Goal: Information Seeking & Learning: Learn about a topic

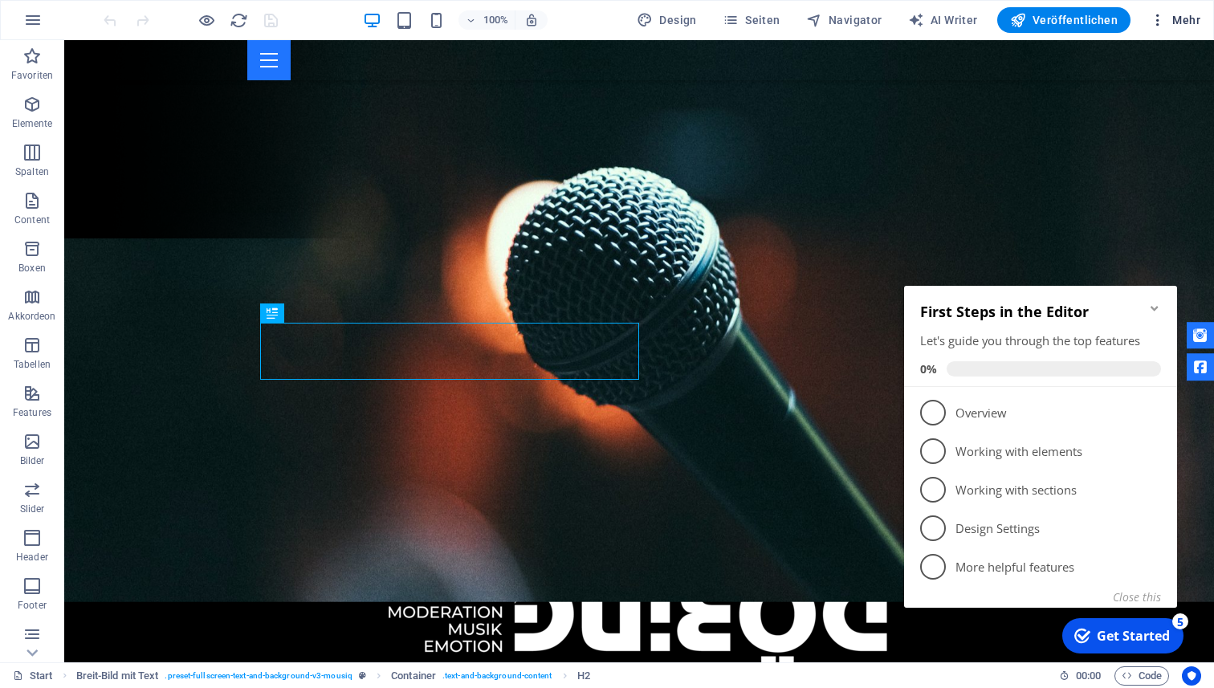
click at [1150, 18] on icon "button" at bounding box center [1158, 20] width 16 height 16
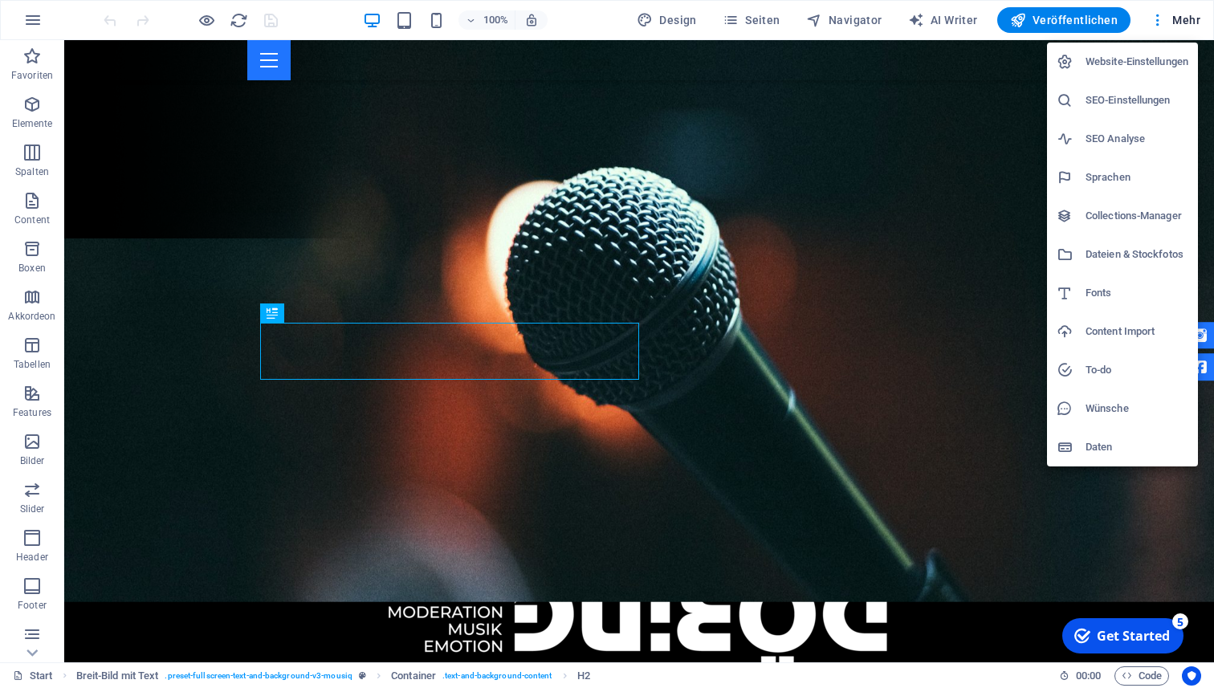
click at [1151, 96] on h6 "SEO-Einstellungen" at bounding box center [1136, 100] width 103 height 19
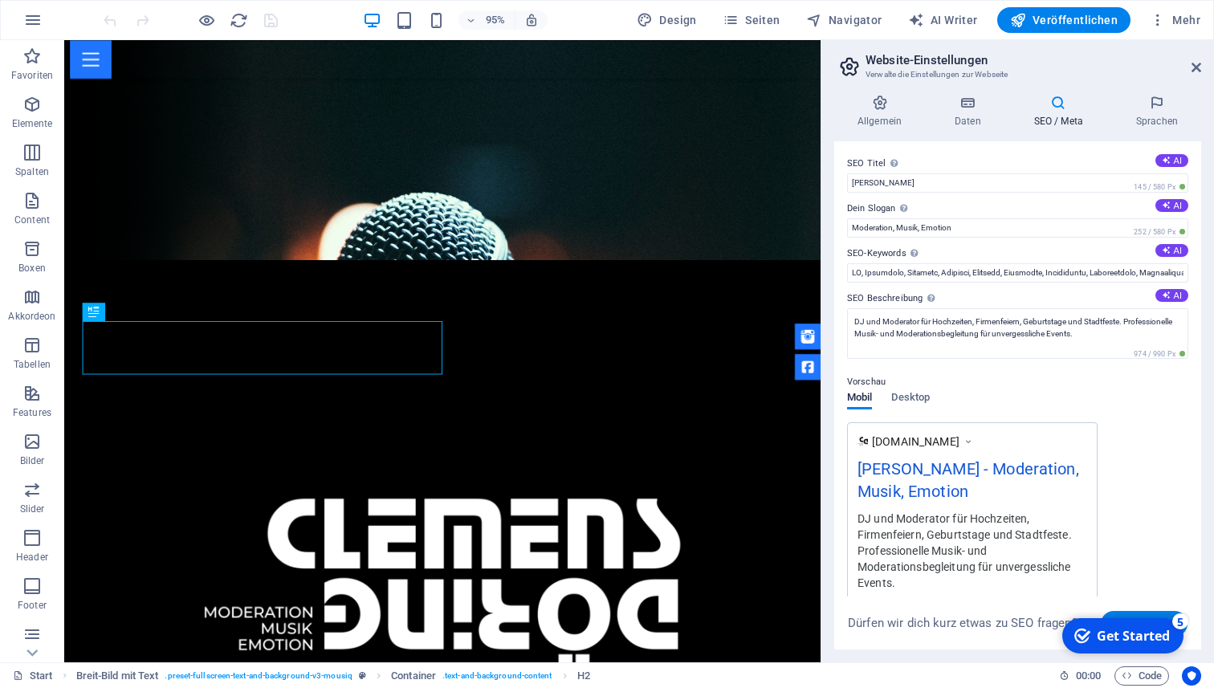
scroll to position [222, 0]
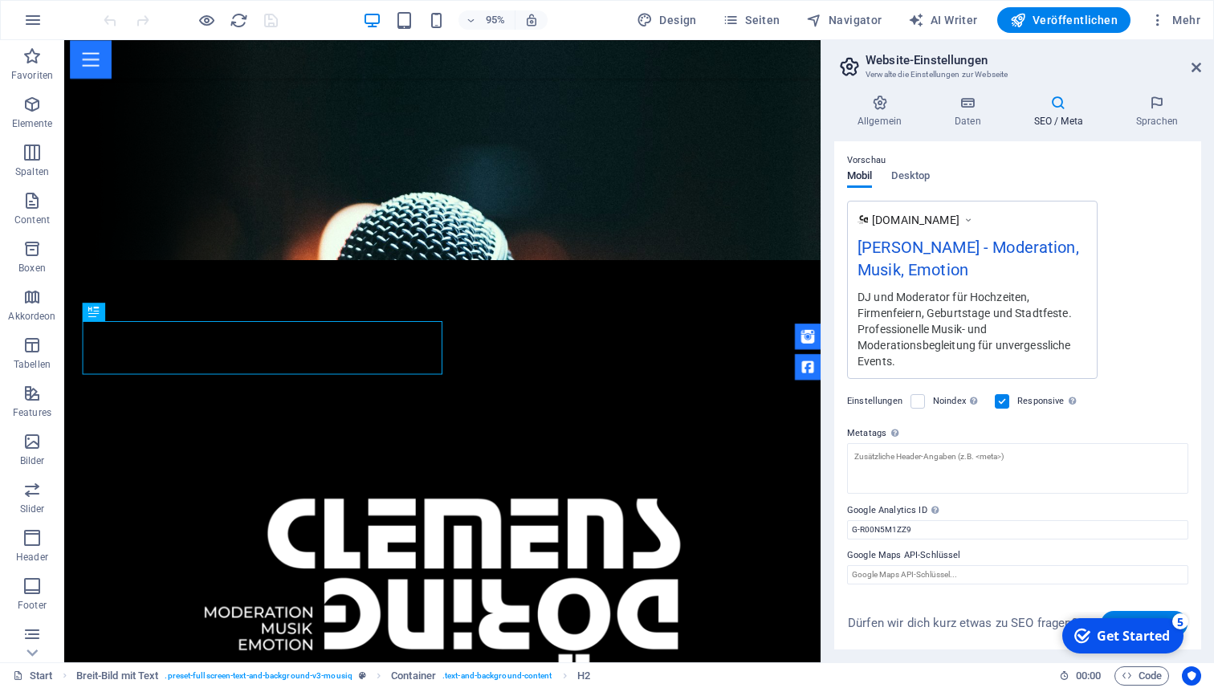
click at [946, 400] on label "Noindex Weist Suchmaschinen an, diese Website aus Suchergebnissen auszuschließe…" at bounding box center [959, 401] width 52 height 19
click at [0, 0] on input "Noindex Weist Suchmaschinen an, diese Website aus Suchergebnissen auszuschließe…" at bounding box center [0, 0] width 0 height 0
click at [946, 400] on label "Noindex Weist Suchmaschinen an, diese Website aus Suchergebnissen auszuschließe…" at bounding box center [959, 401] width 52 height 19
click at [0, 0] on input "Noindex Weist Suchmaschinen an, diese Website aus Suchergebnissen auszuschließe…" at bounding box center [0, 0] width 0 height 0
click at [881, 454] on textarea "Metatags Hier kannst du individuellen HTML-Code innerhalb des Tags einfügen. Be…" at bounding box center [1017, 468] width 341 height 51
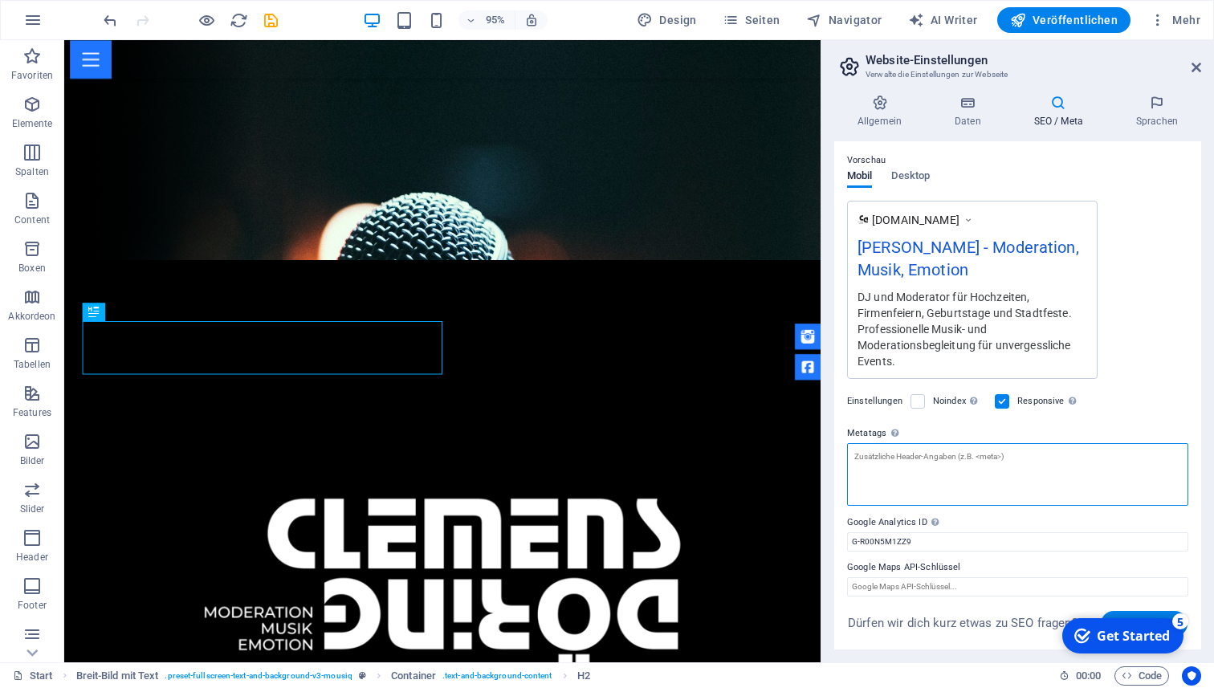
click at [984, 495] on textarea "Metatags Hier kannst du individuellen HTML-Code innerhalb des Tags einfügen. Be…" at bounding box center [1017, 474] width 341 height 63
click at [984, 513] on label "Google Analytics ID Bitte füge nur die Google Analytics ID hinzu. Wir binden di…" at bounding box center [1017, 522] width 341 height 19
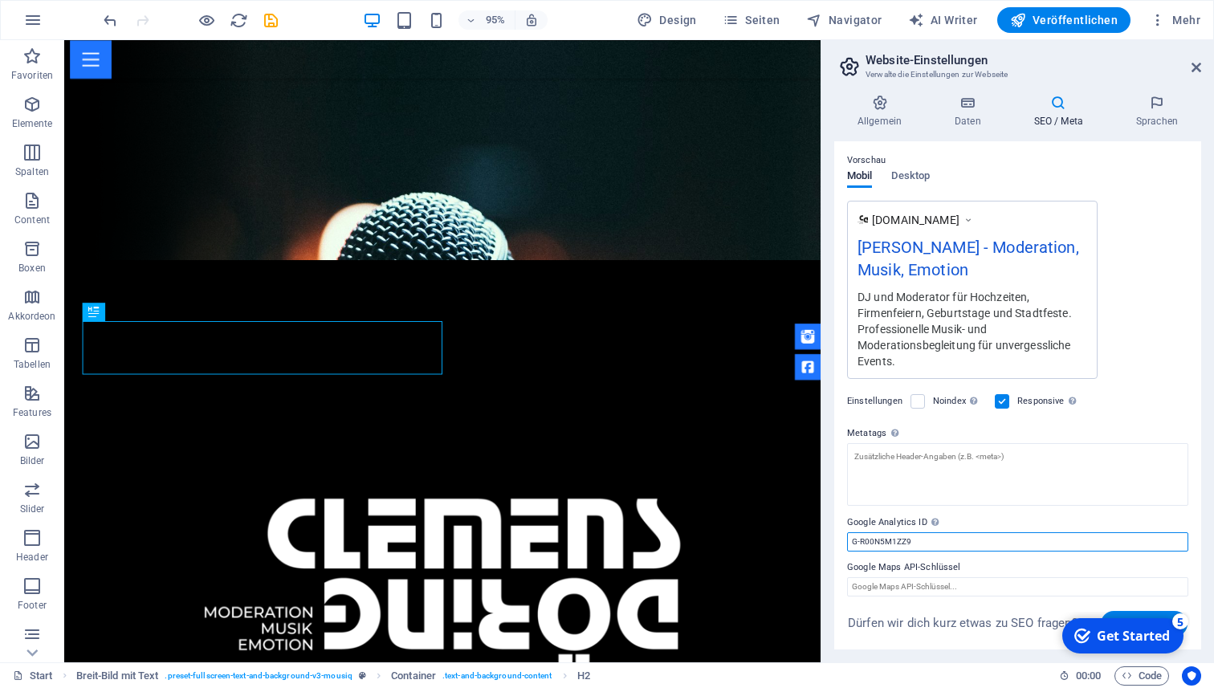
click at [984, 532] on input "G-R00N5M1ZZ9" at bounding box center [1017, 541] width 341 height 19
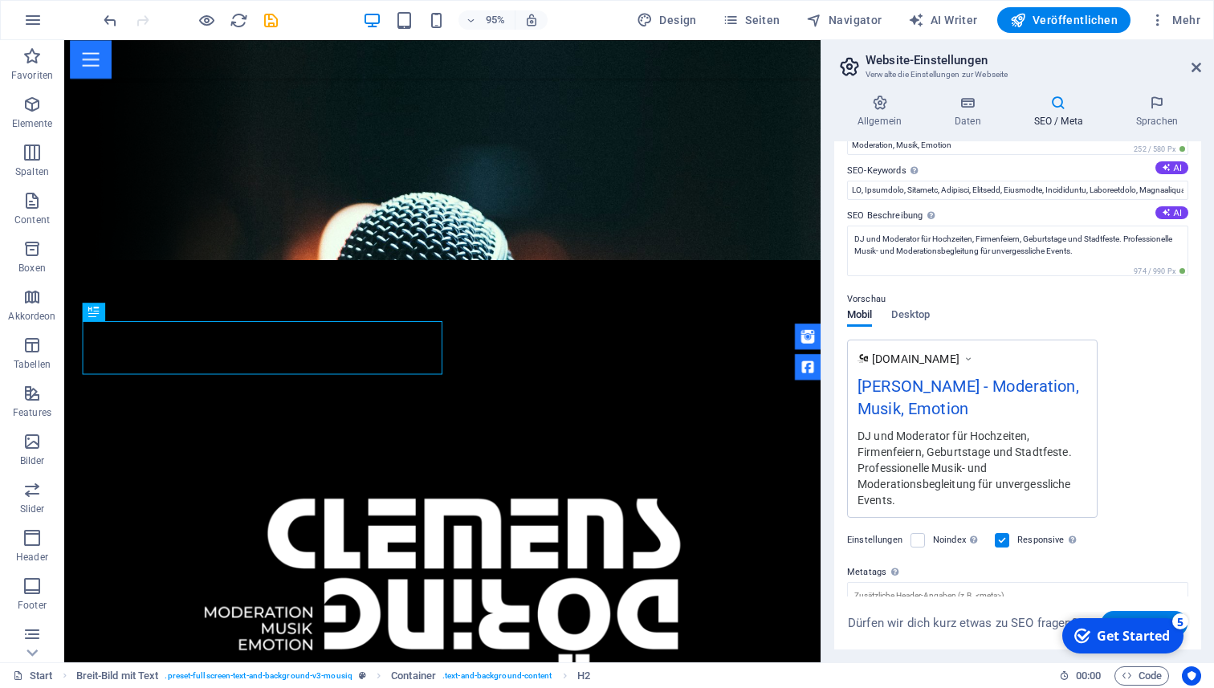
scroll to position [0, 0]
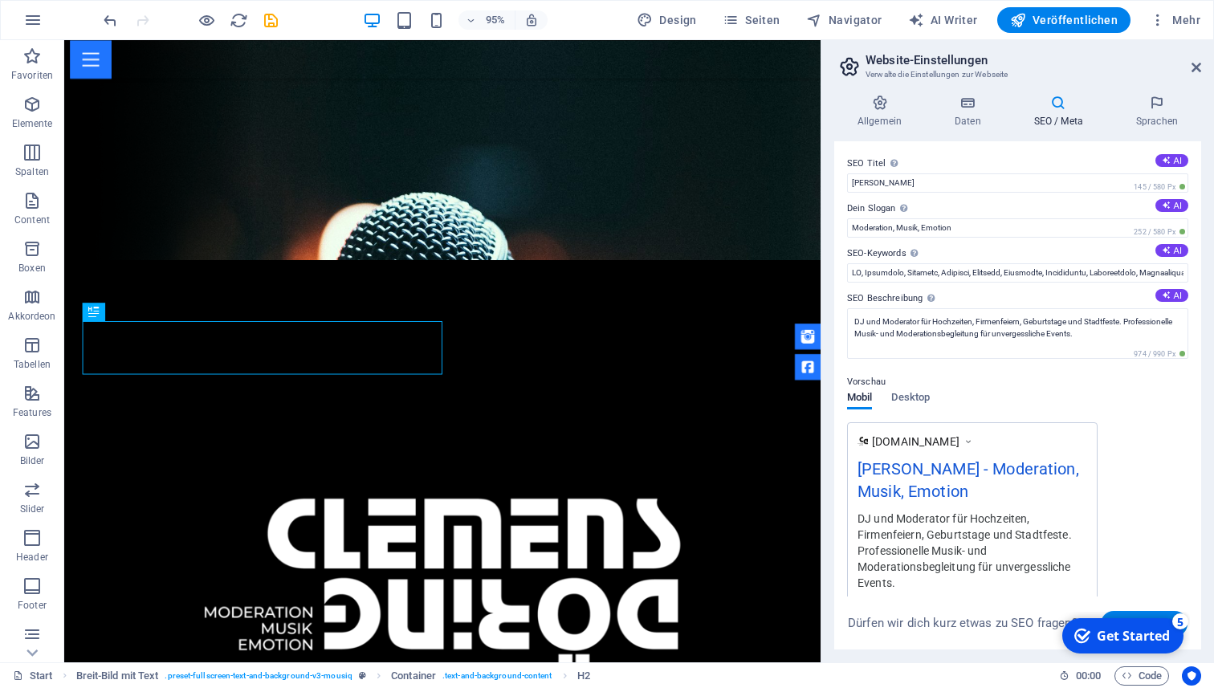
click at [1178, 621] on div "5" at bounding box center [1180, 621] width 16 height 16
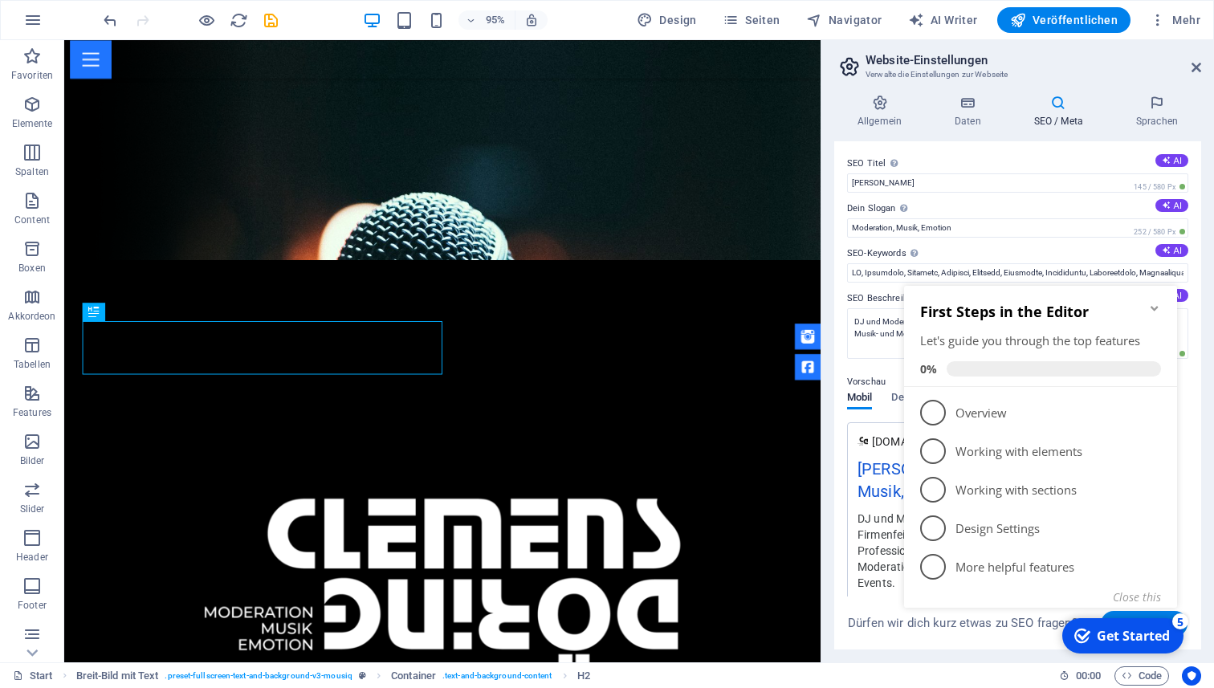
click at [1178, 621] on div "5" at bounding box center [1180, 621] width 16 height 16
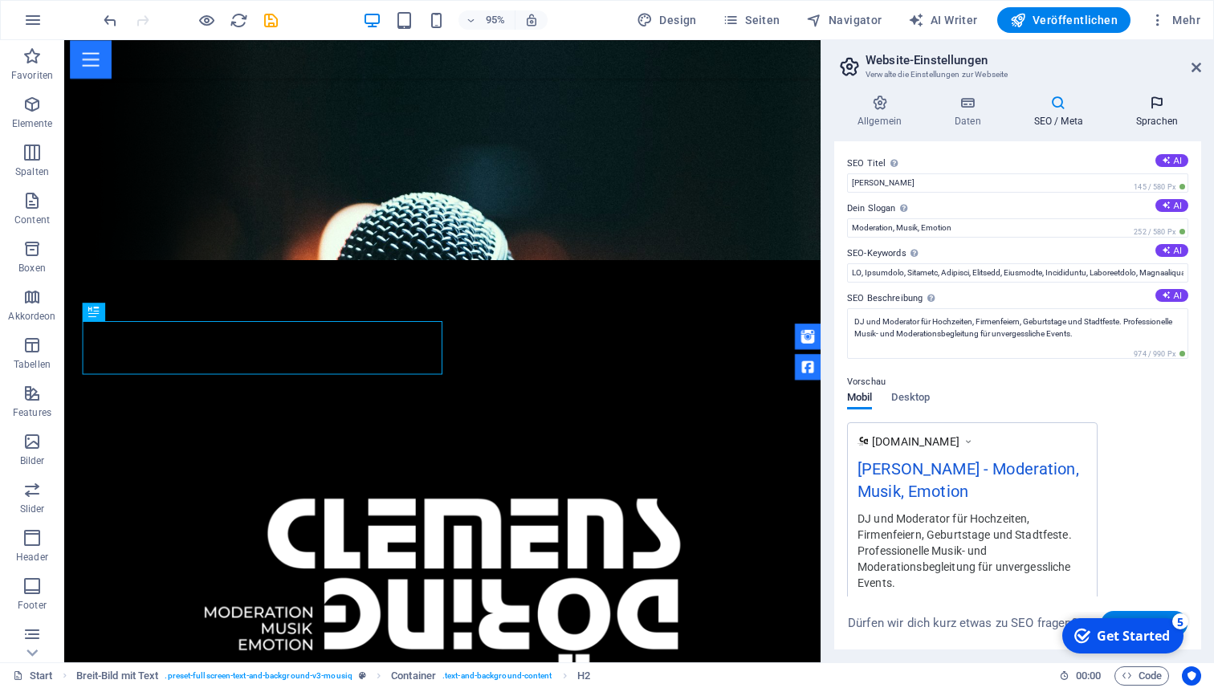
click at [1170, 106] on icon at bounding box center [1157, 103] width 88 height 16
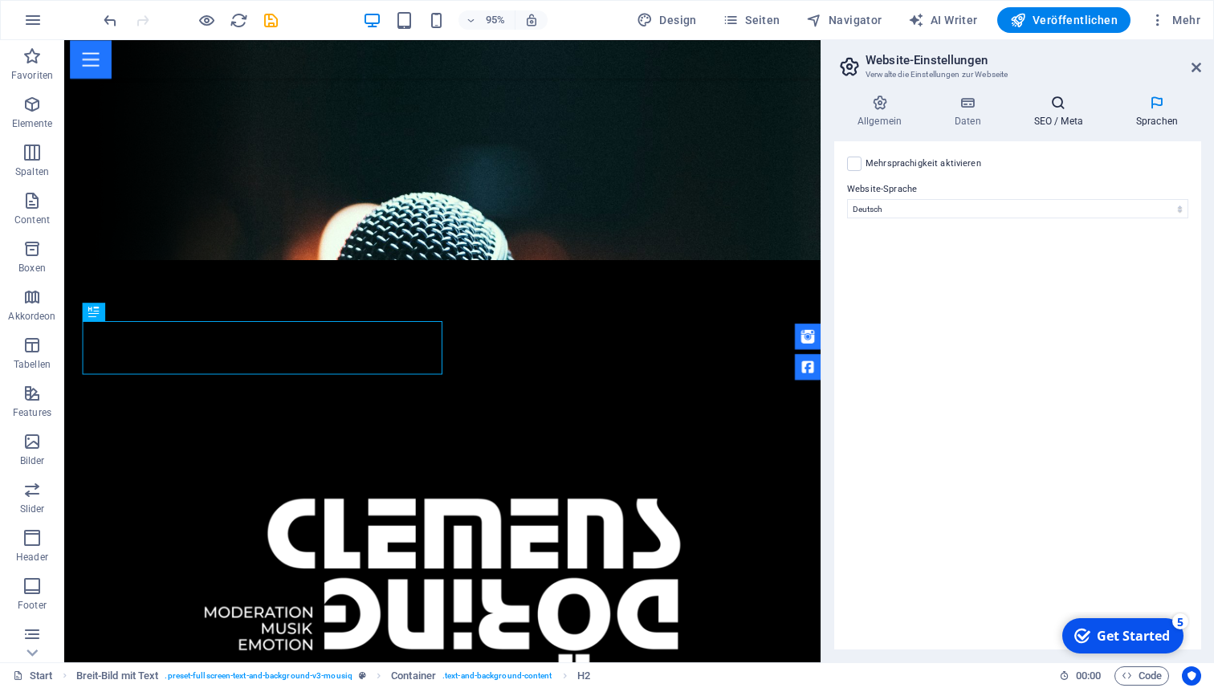
click at [1090, 103] on icon at bounding box center [1059, 103] width 96 height 16
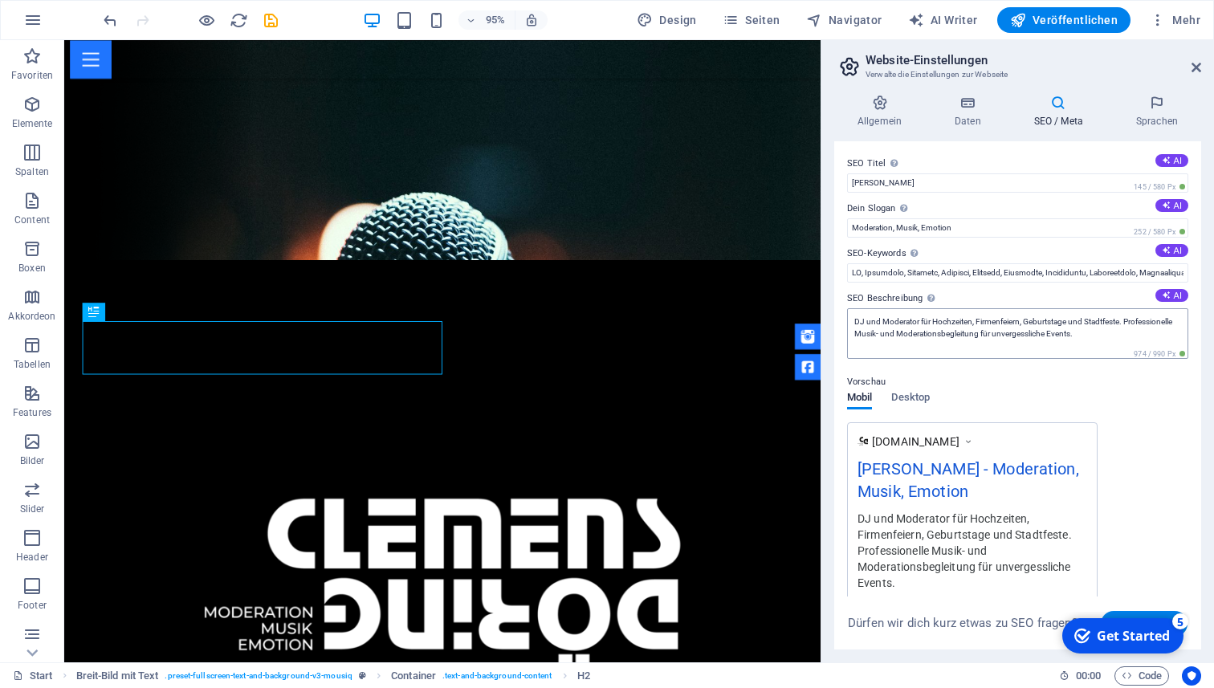
scroll to position [222, 0]
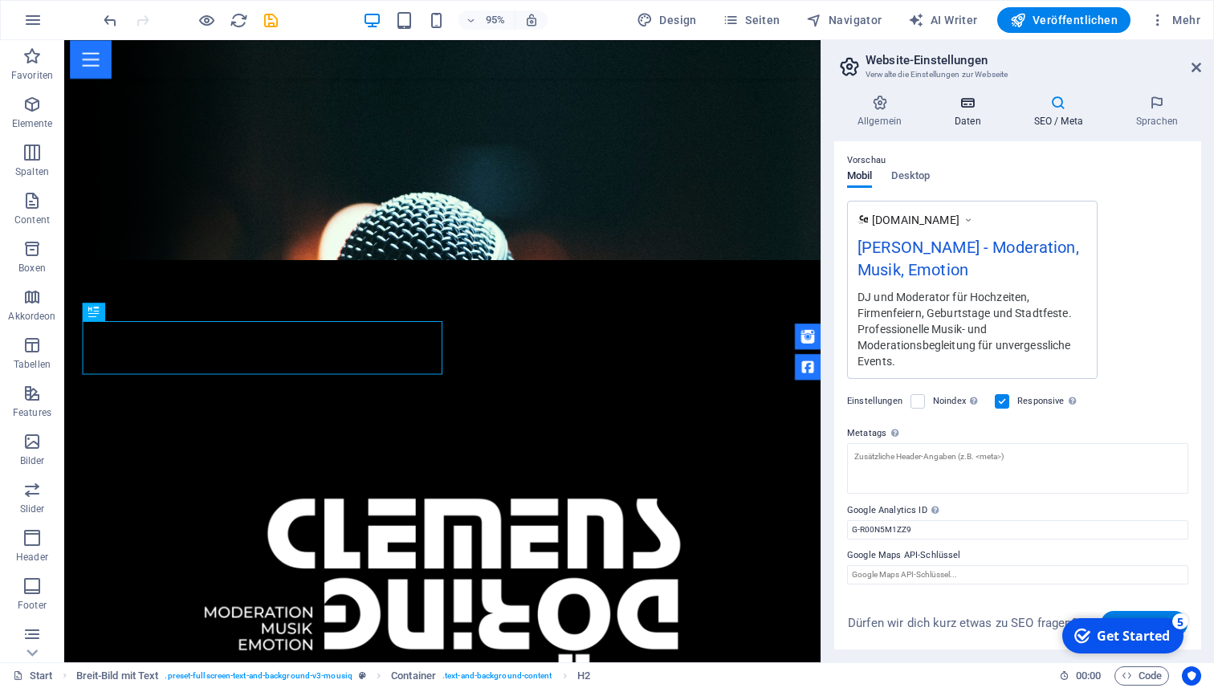
click at [959, 105] on icon at bounding box center [967, 103] width 73 height 16
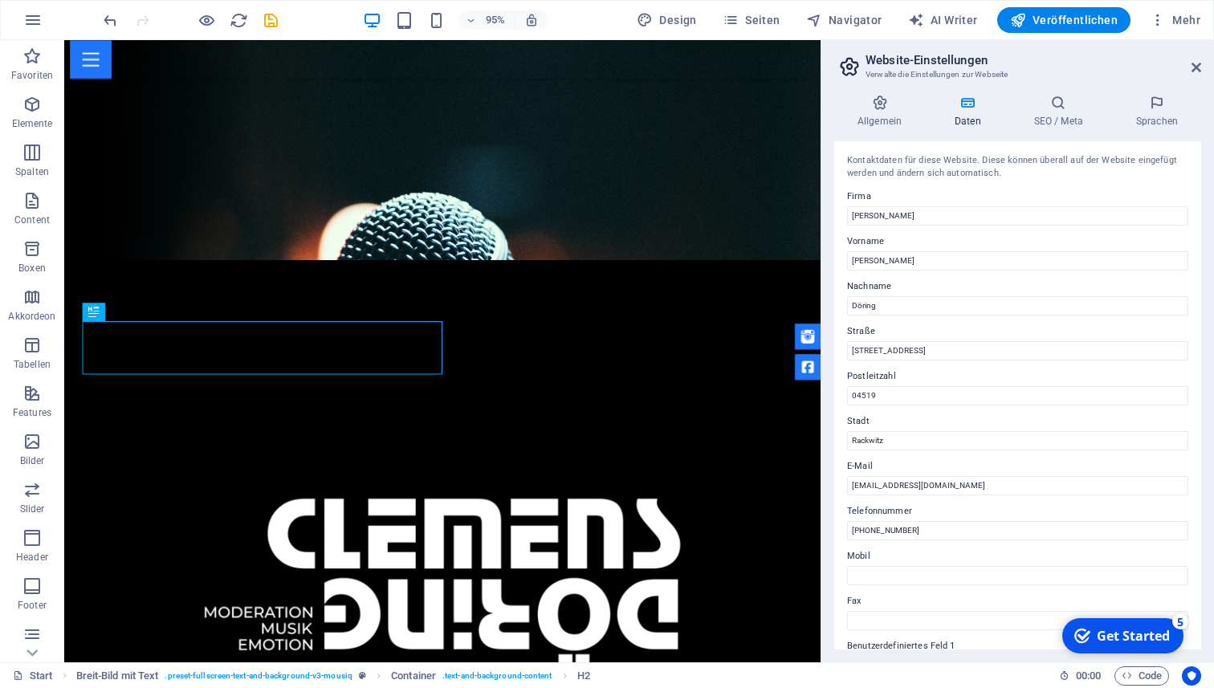
scroll to position [263, 0]
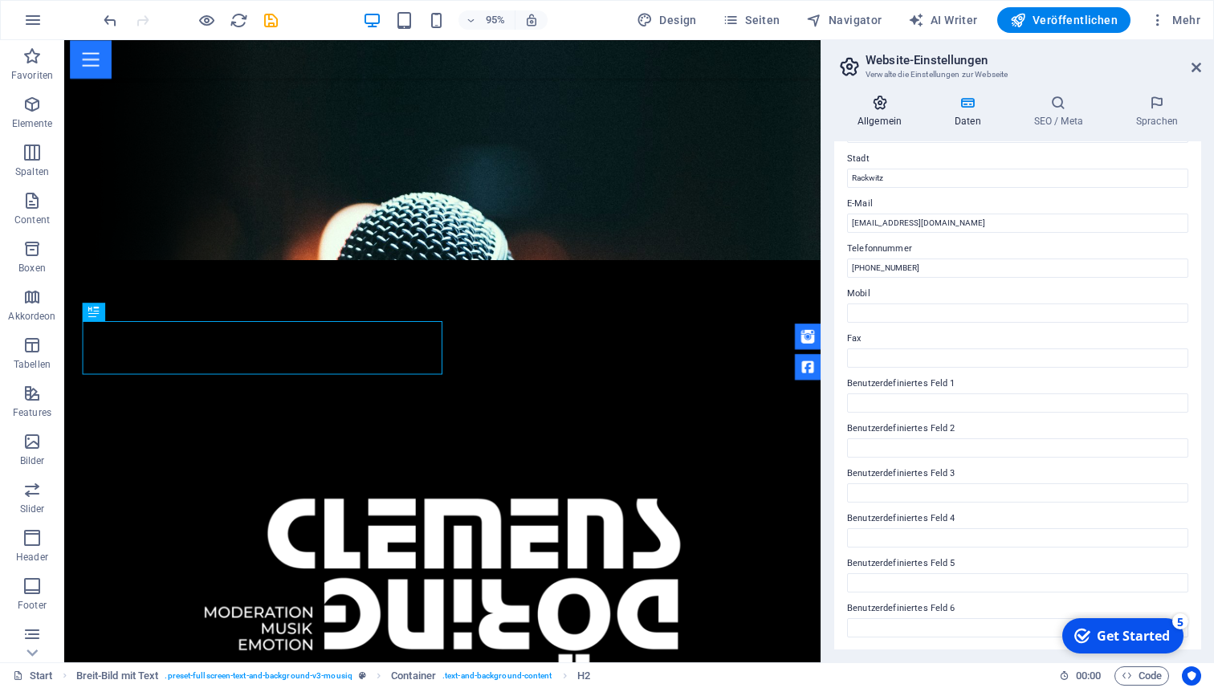
click at [871, 96] on icon at bounding box center [879, 103] width 91 height 16
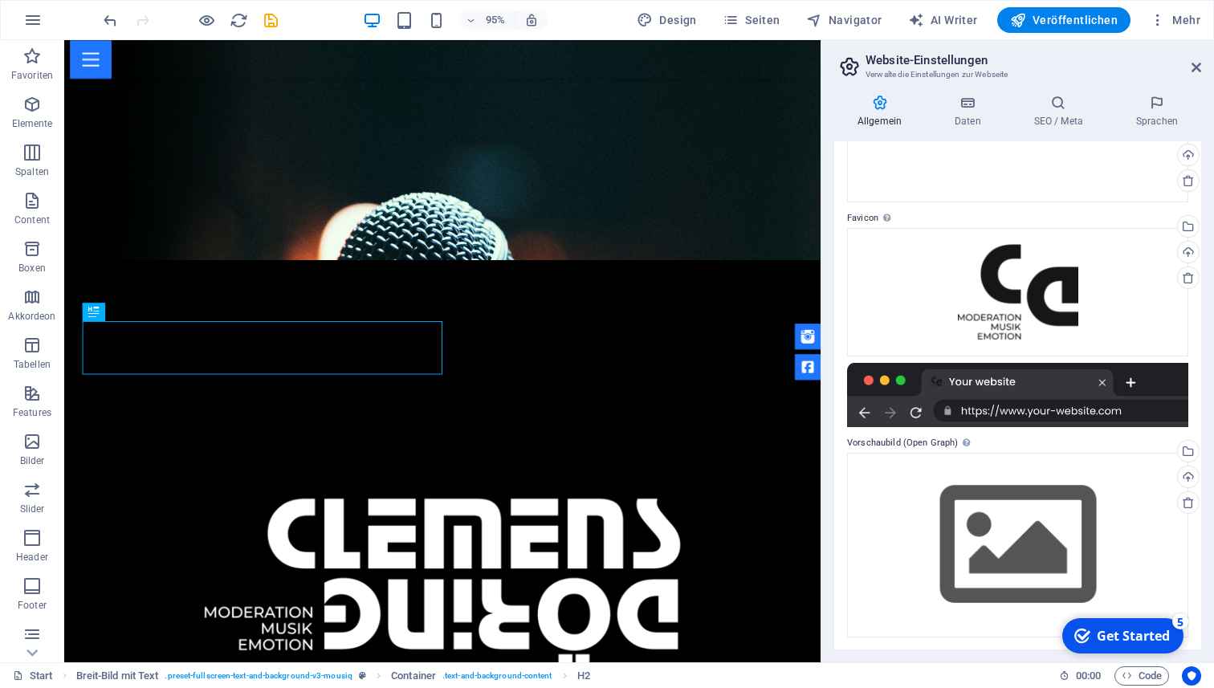
scroll to position [0, 0]
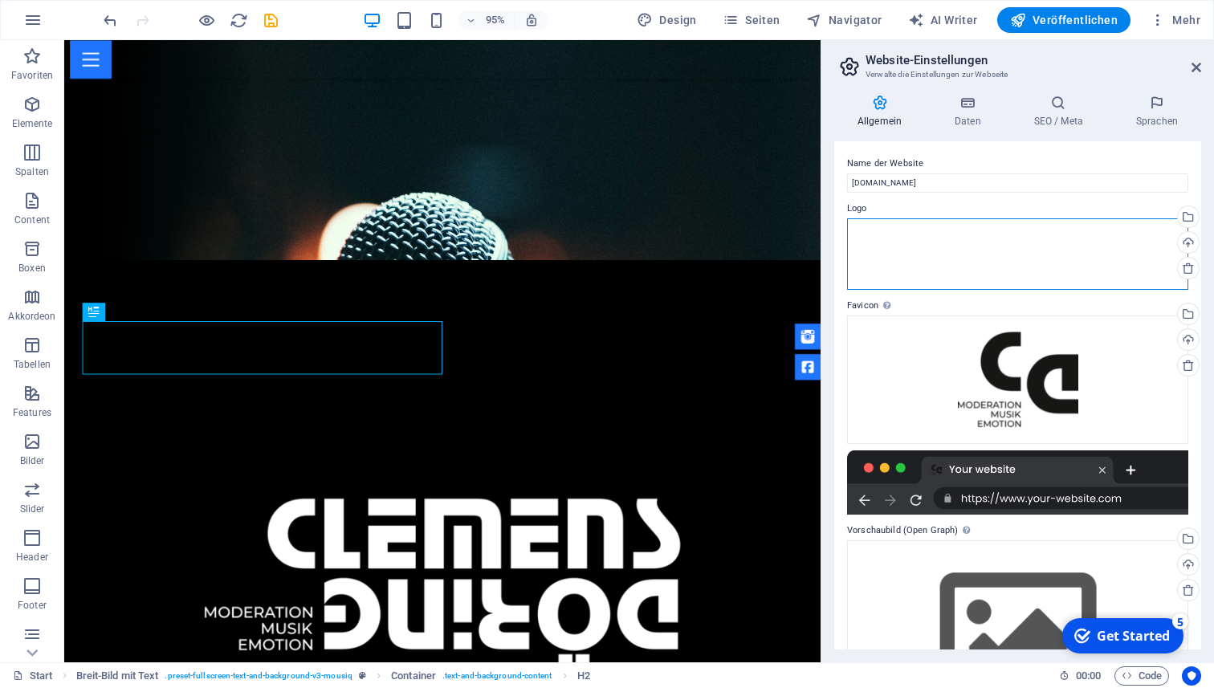
click at [1035, 263] on div "Ziehe Dateien zum Hochladen hierher oder klicke hier, um aus Dateien oder koste…" at bounding box center [1017, 254] width 341 height 72
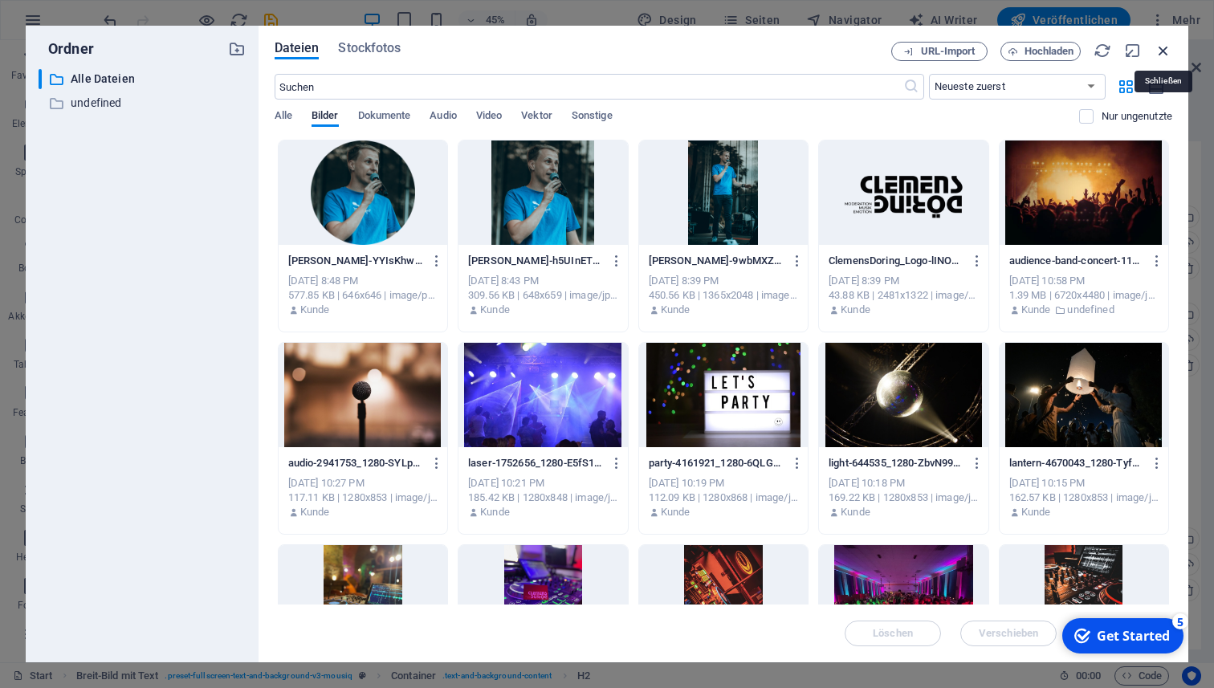
click at [1158, 44] on icon "button" at bounding box center [1163, 51] width 18 height 18
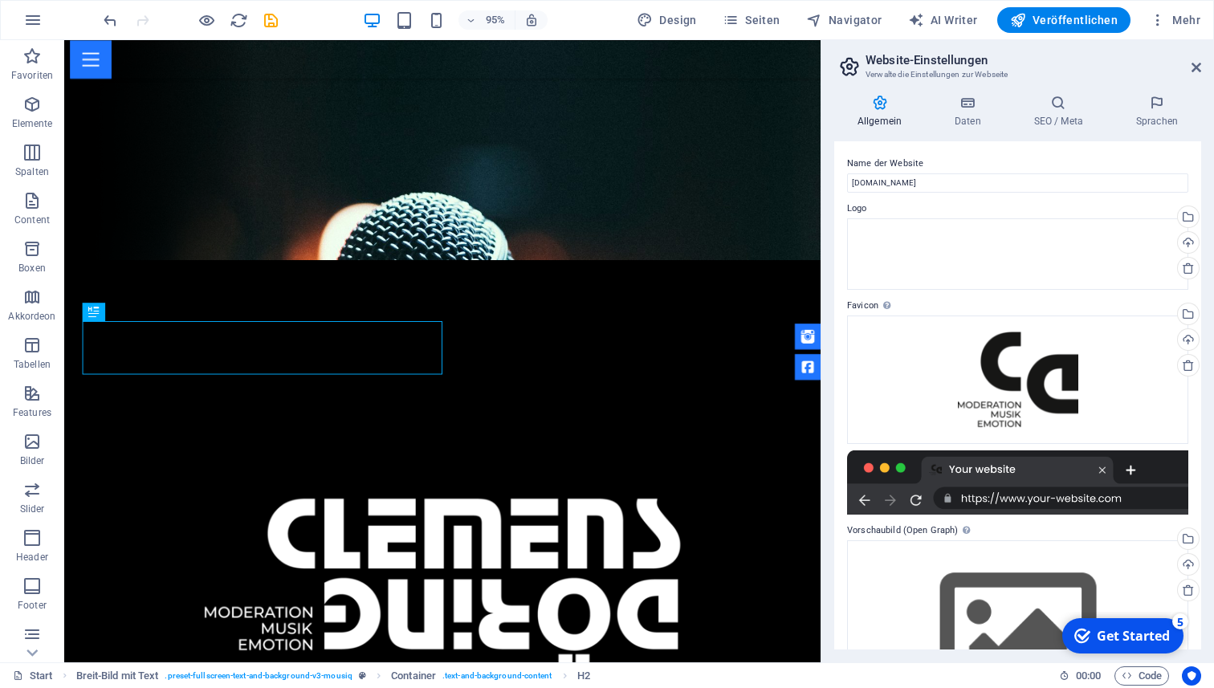
click at [1201, 58] on aside "Website-Einstellungen Verwalte die Einstellungen zur Webseite Allgemein Daten S…" at bounding box center [1016, 351] width 393 height 622
click at [1191, 70] on icon at bounding box center [1196, 67] width 10 height 13
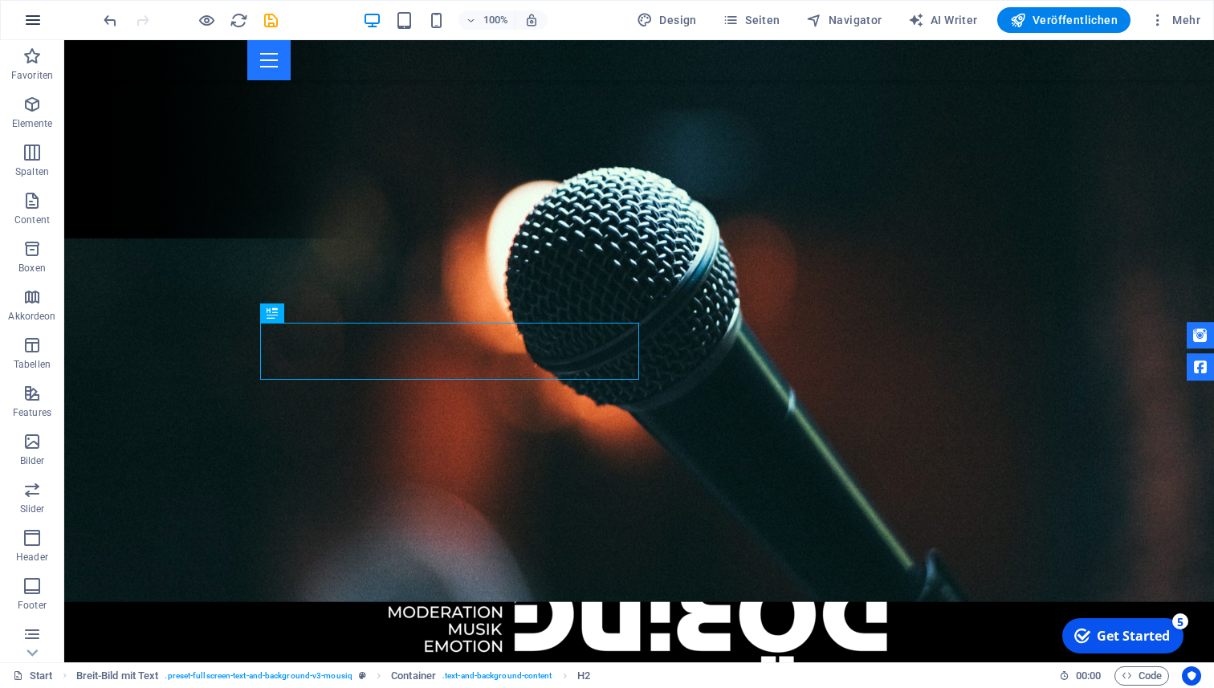
click at [39, 2] on button "button" at bounding box center [33, 20] width 39 height 39
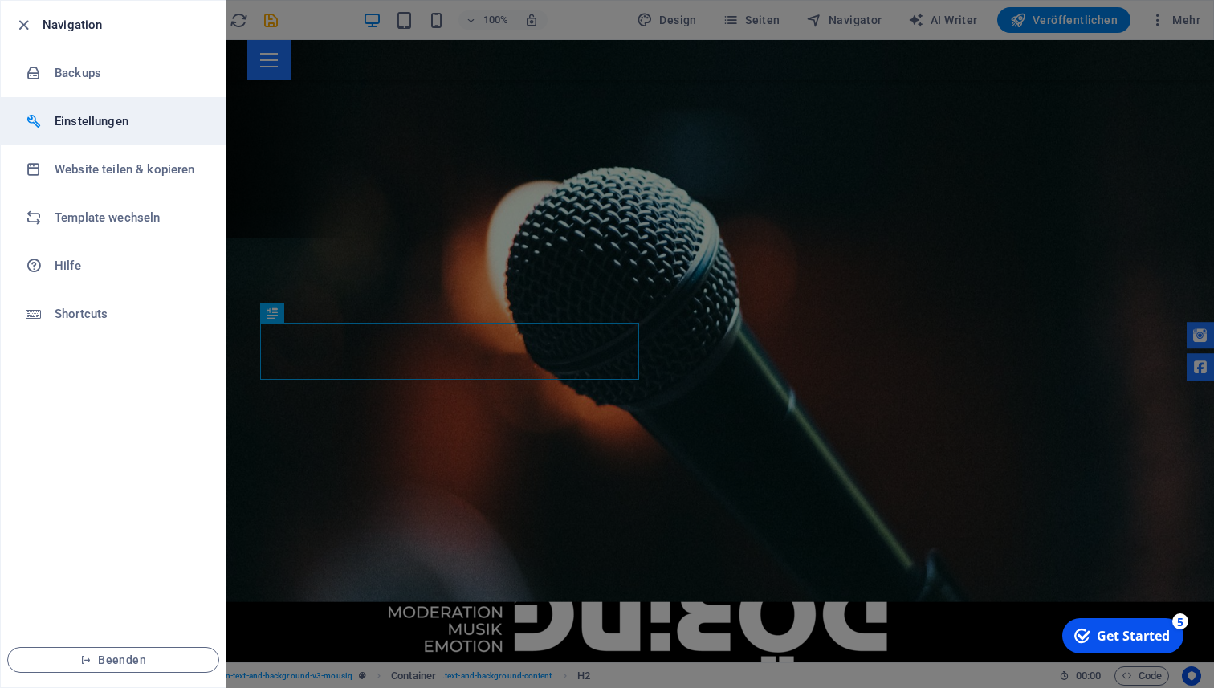
click at [121, 127] on h6 "Einstellungen" at bounding box center [129, 121] width 149 height 19
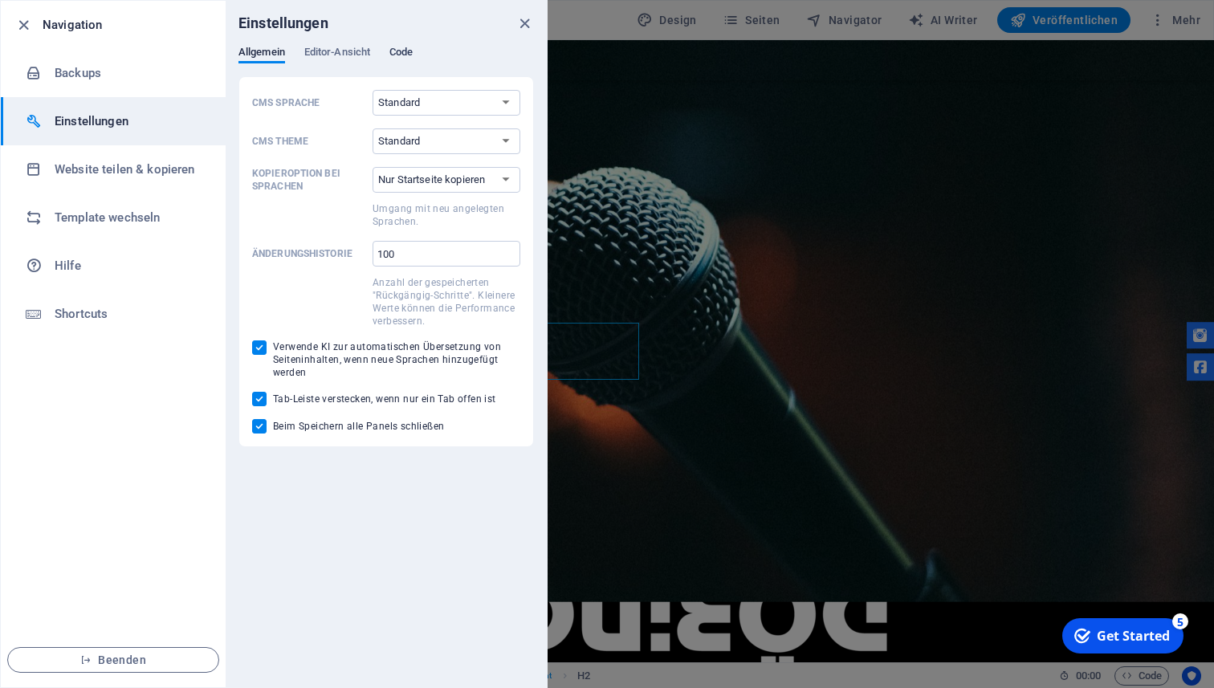
click at [413, 58] on span "Code" at bounding box center [400, 54] width 23 height 22
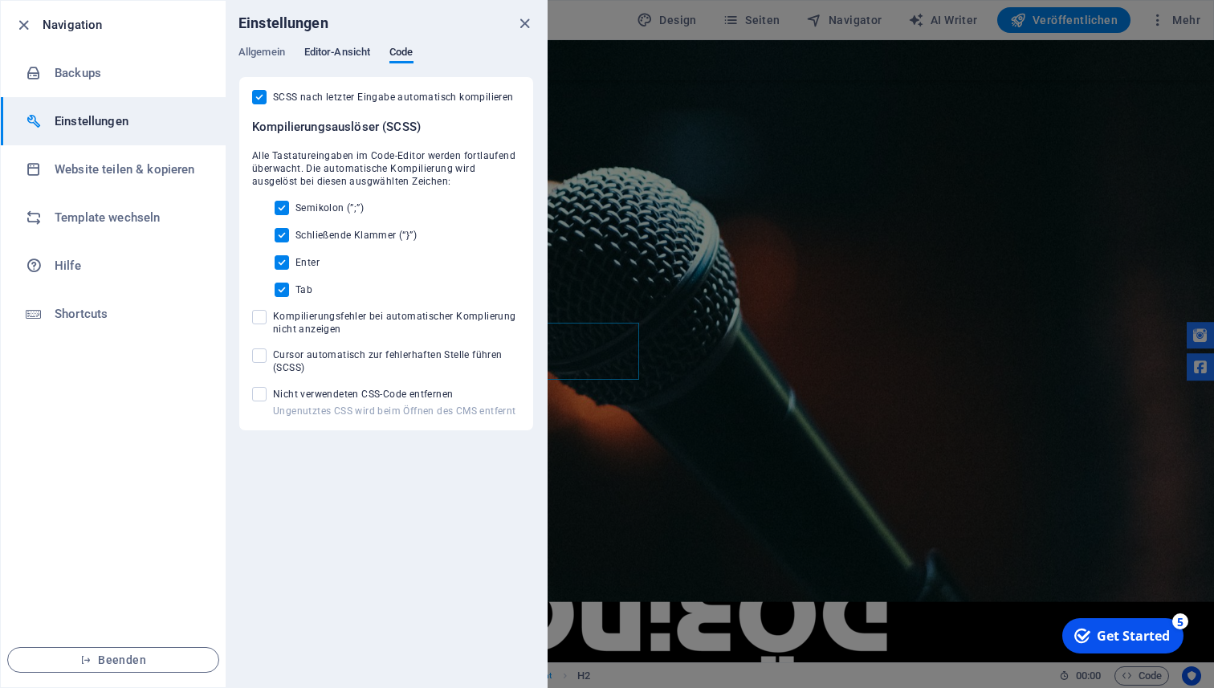
click at [350, 57] on span "Editor-Ansicht" at bounding box center [337, 54] width 66 height 22
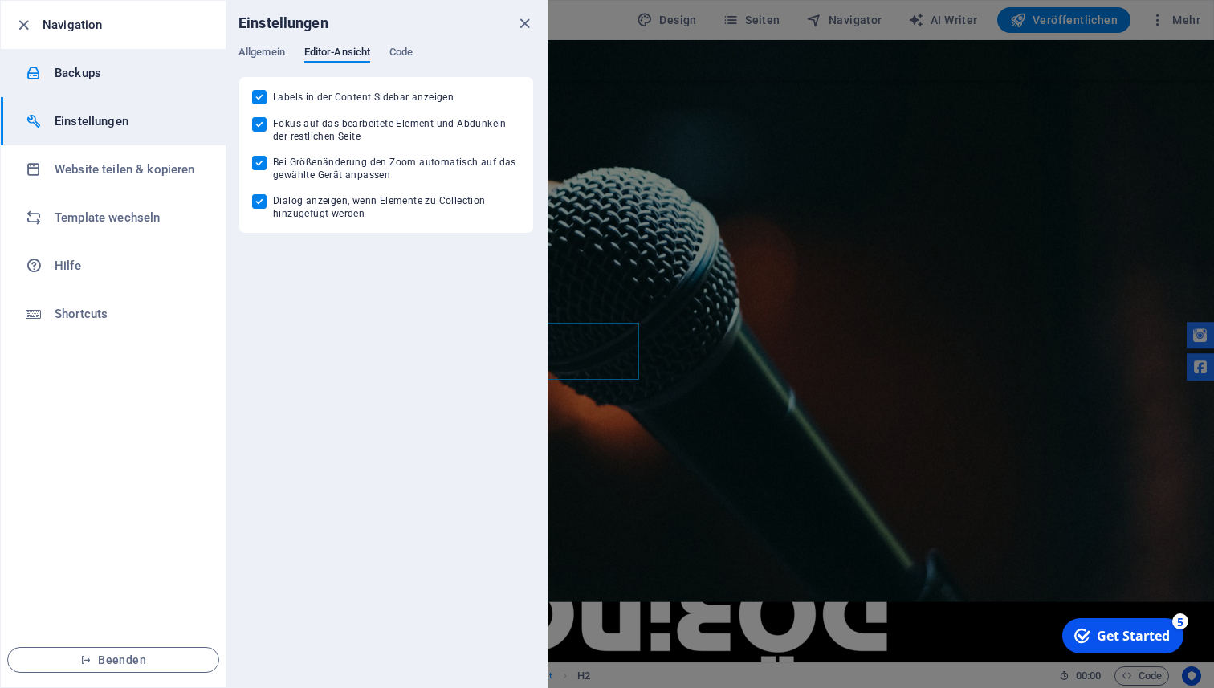
click at [63, 69] on h6 "Backups" at bounding box center [129, 72] width 149 height 19
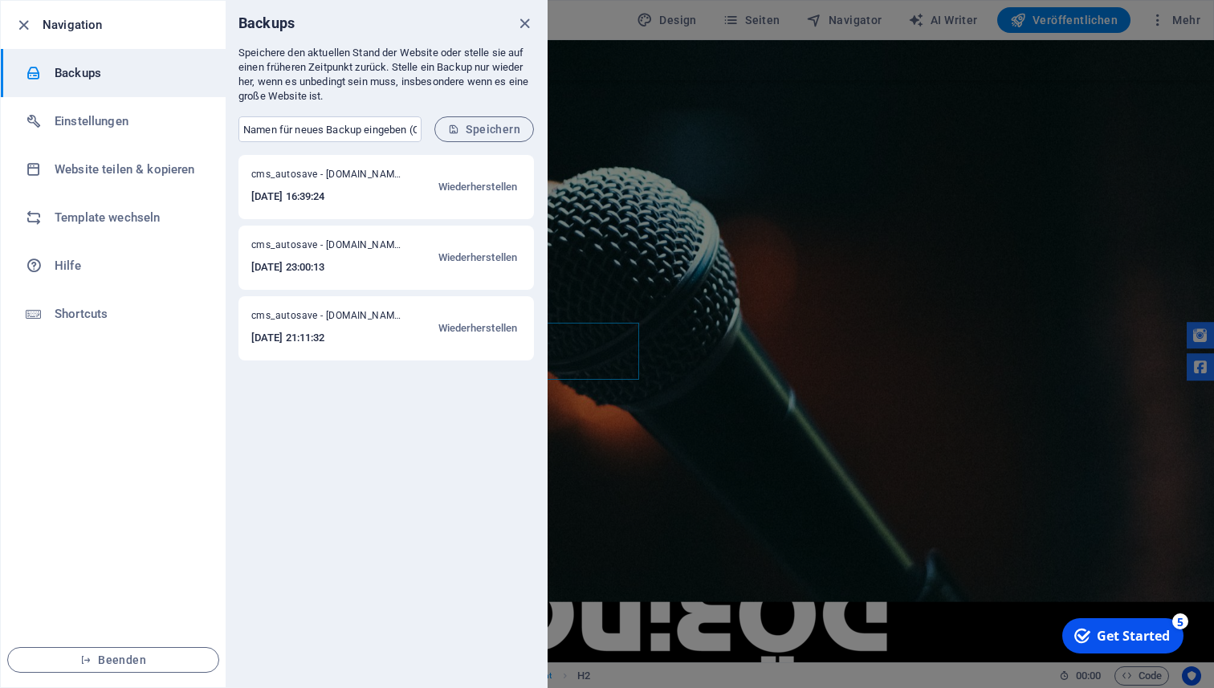
click at [527, 12] on div "Backups" at bounding box center [386, 23] width 321 height 45
click at [519, 20] on icon "close" at bounding box center [524, 23] width 18 height 18
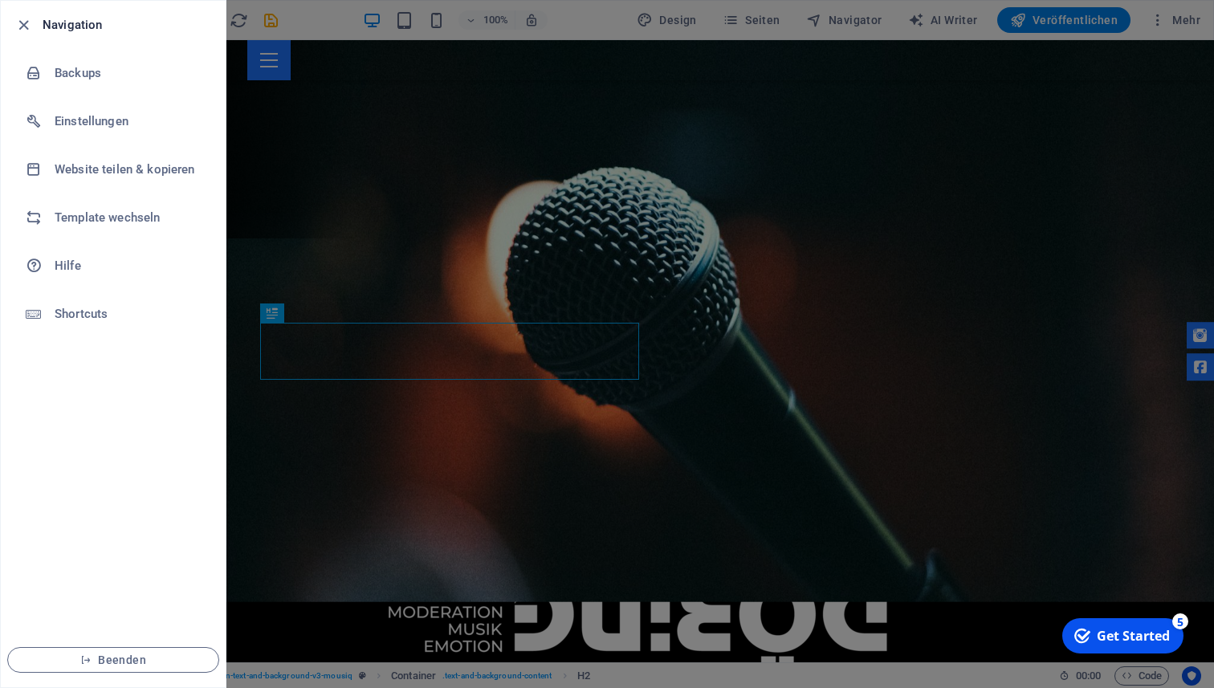
click at [519, 20] on div at bounding box center [607, 344] width 1214 height 688
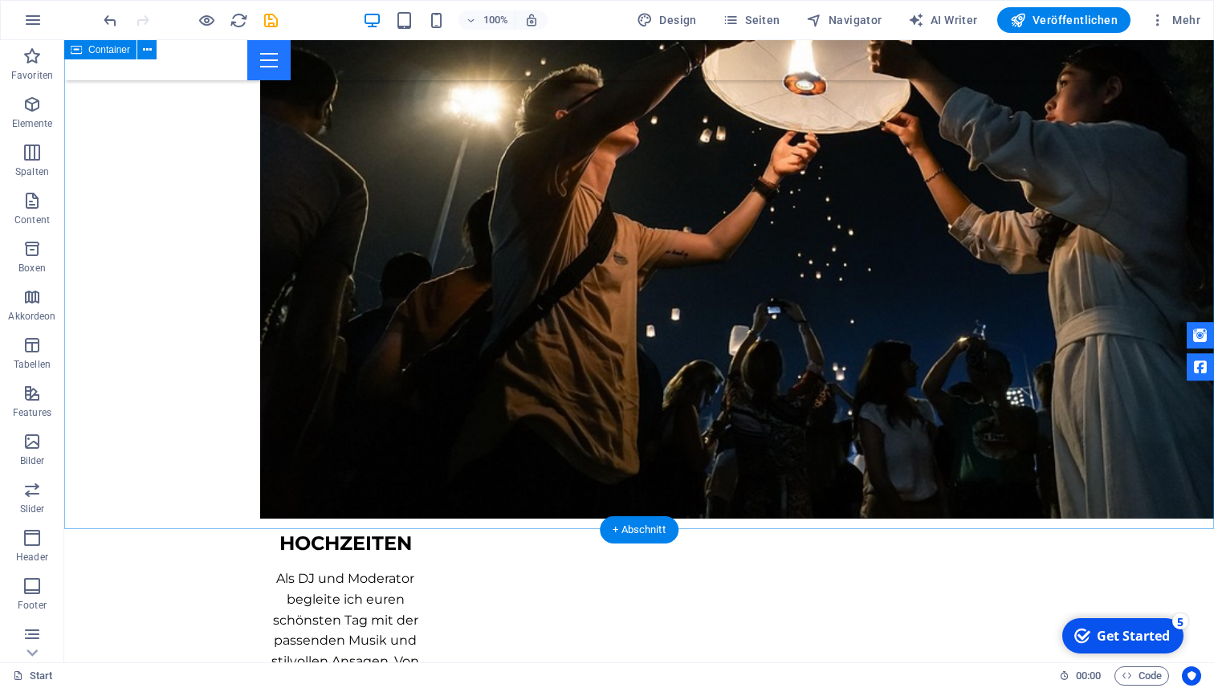
scroll to position [5096, 0]
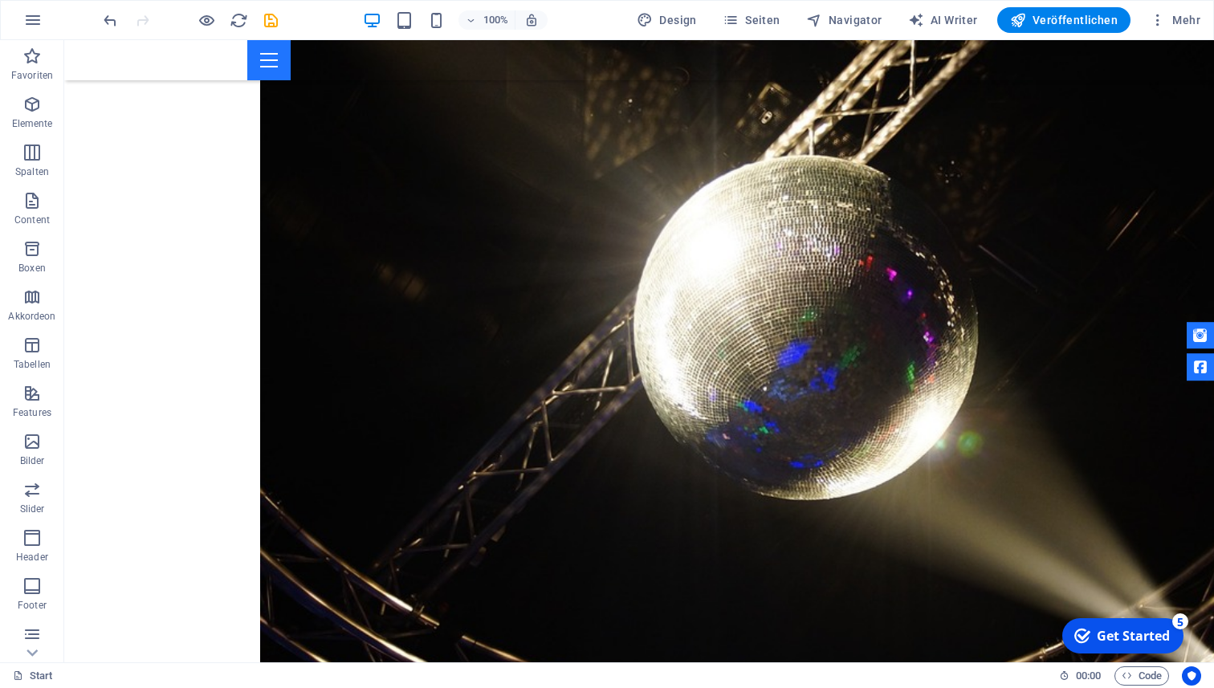
click at [1162, 38] on div "100% Design Seiten Navigator AI Writer Veröffentlichen Mehr" at bounding box center [607, 20] width 1212 height 39
click at [1167, 19] on span "Mehr" at bounding box center [1175, 20] width 51 height 16
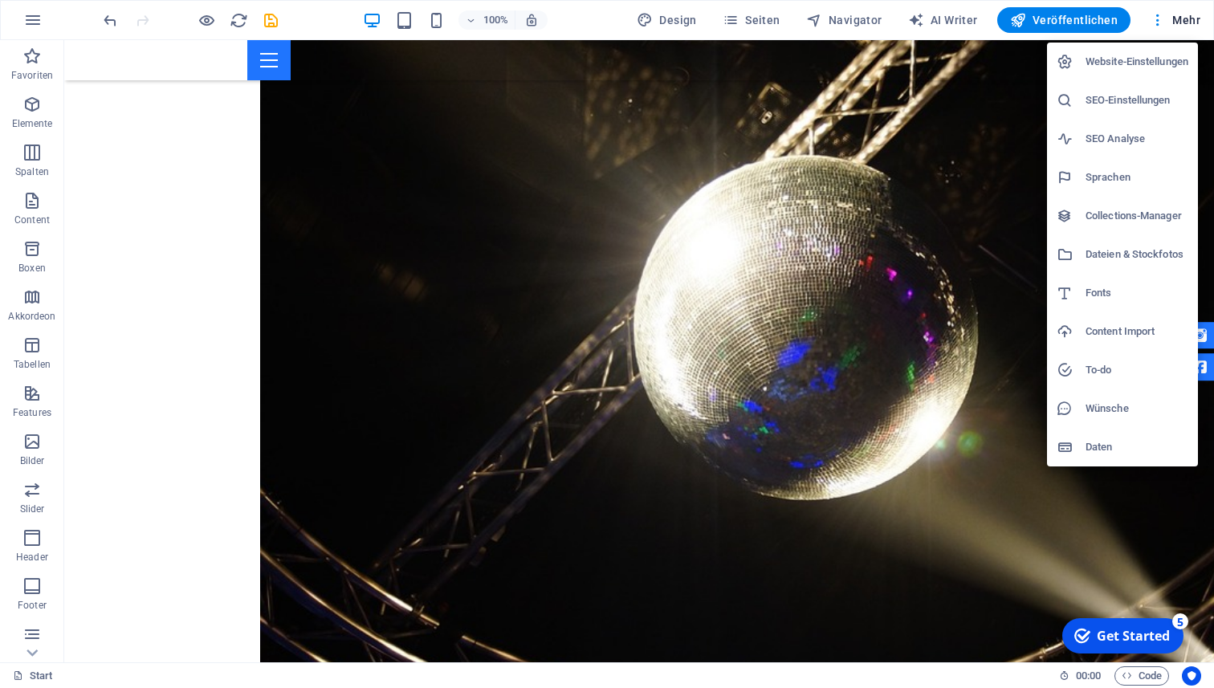
click at [1138, 213] on h6 "Collections-Manager" at bounding box center [1136, 215] width 103 height 19
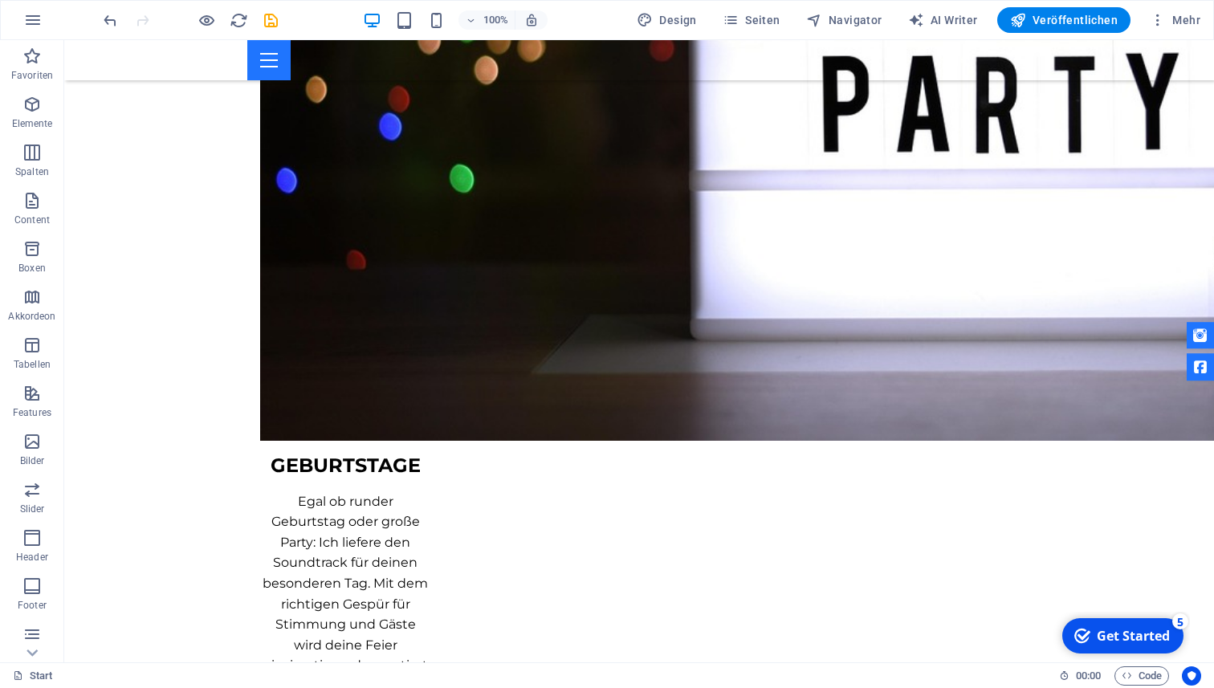
scroll to position [0, 0]
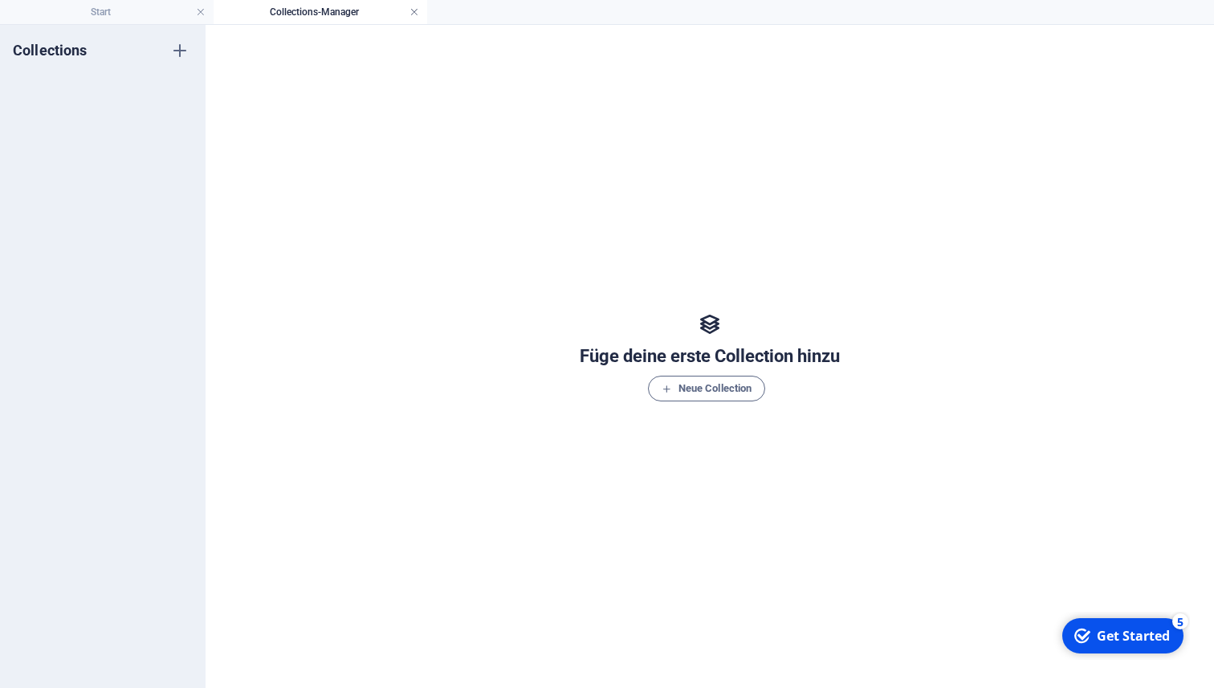
click at [411, 17] on link at bounding box center [414, 12] width 10 height 15
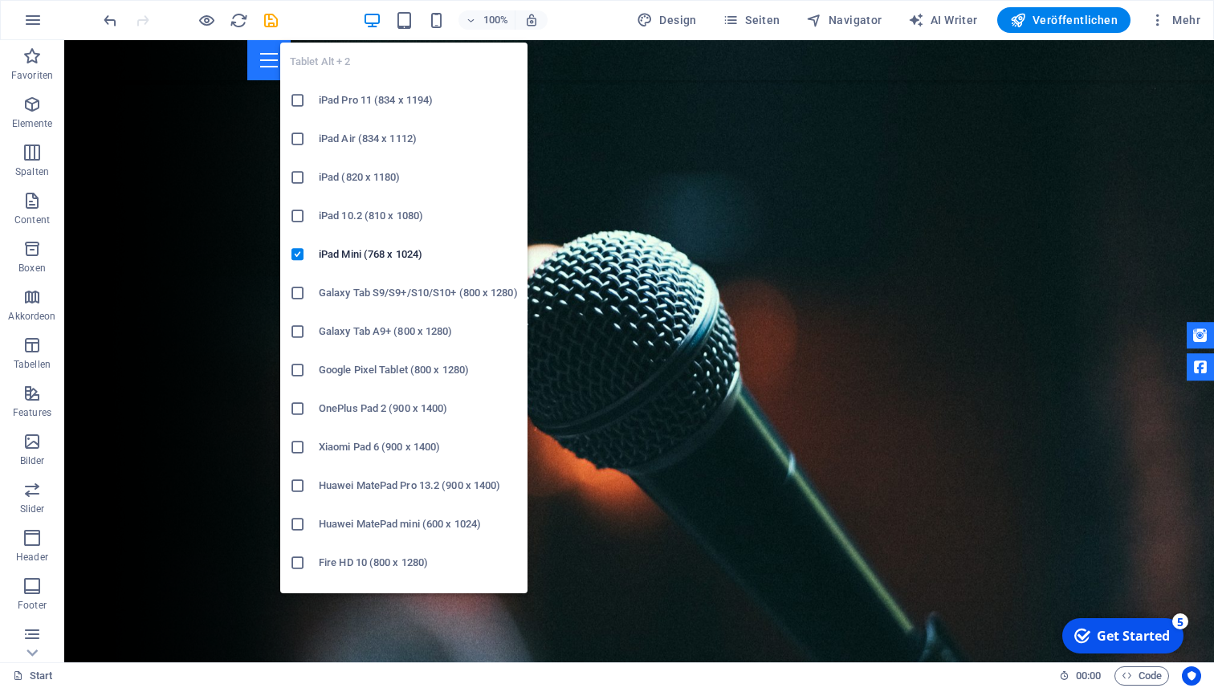
scroll to position [5075, 0]
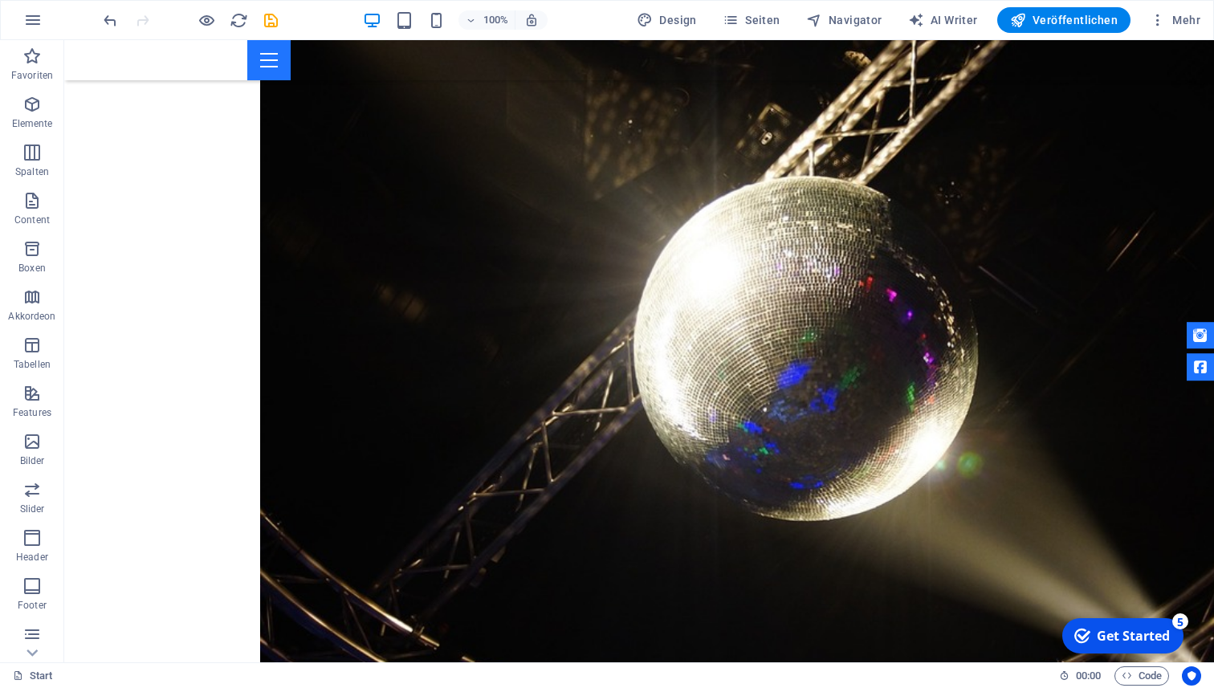
click at [1187, 33] on div "100% Design Seiten Navigator AI Writer Veröffentlichen Mehr" at bounding box center [607, 20] width 1212 height 39
click at [1199, 22] on span "Mehr" at bounding box center [1175, 20] width 51 height 16
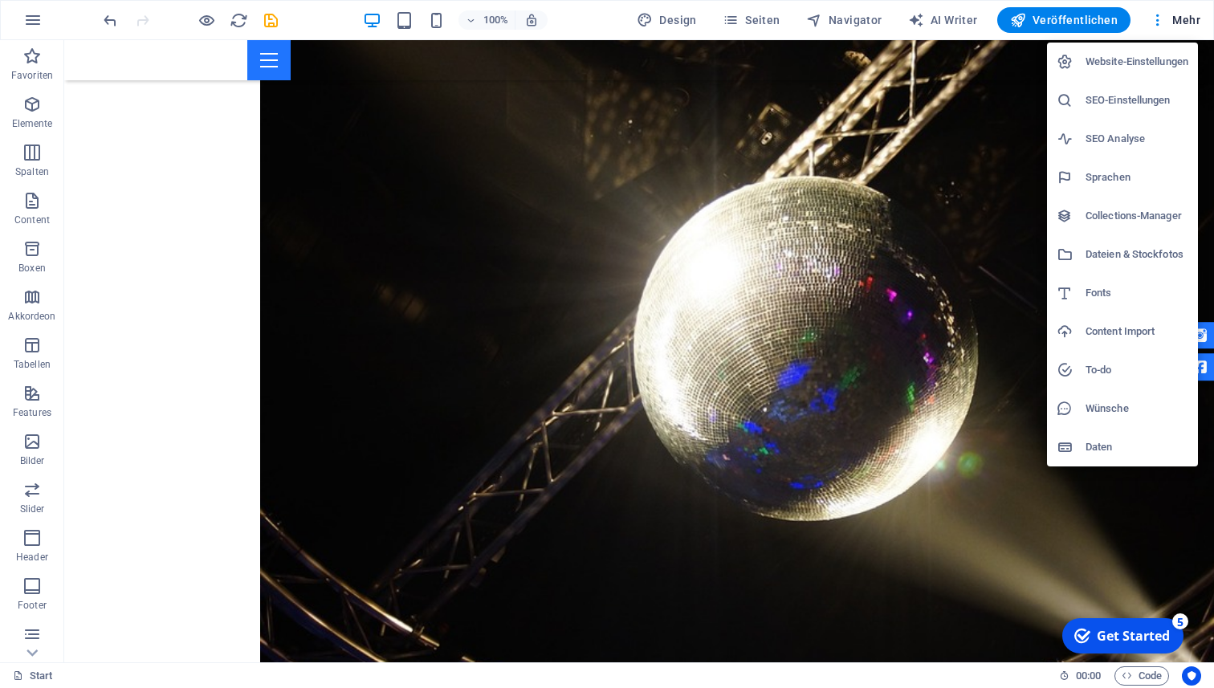
click at [1118, 379] on h6 "To-do" at bounding box center [1136, 369] width 103 height 19
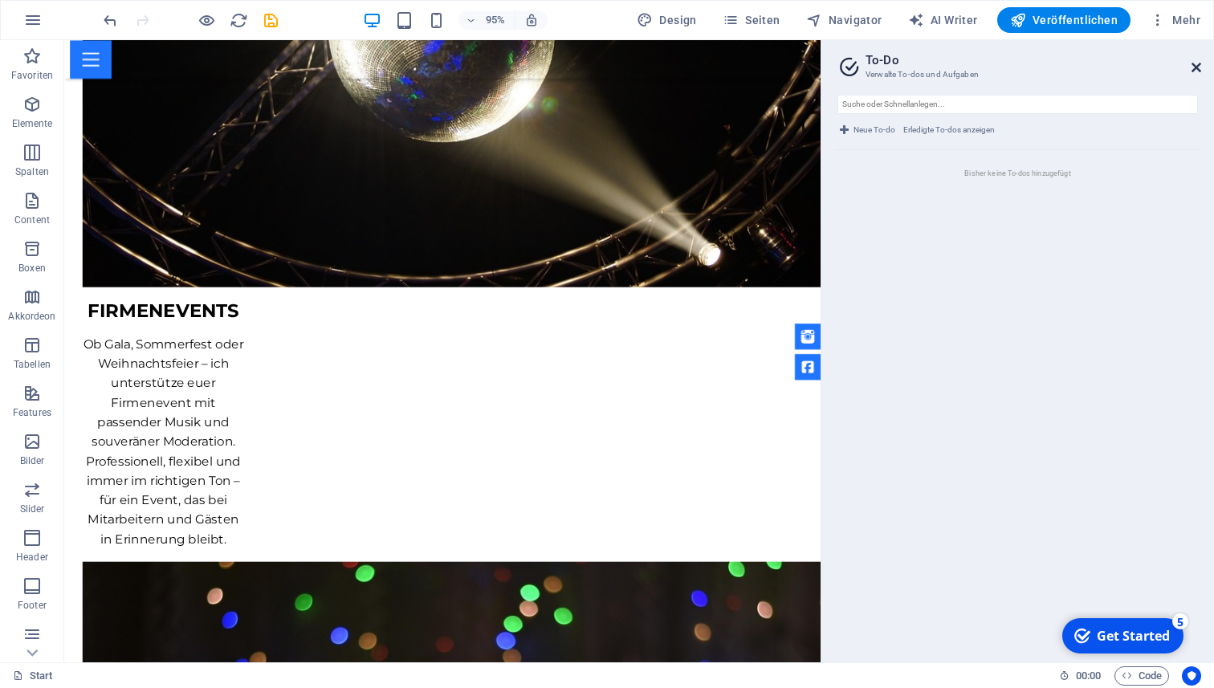
click at [1200, 65] on icon at bounding box center [1196, 67] width 10 height 13
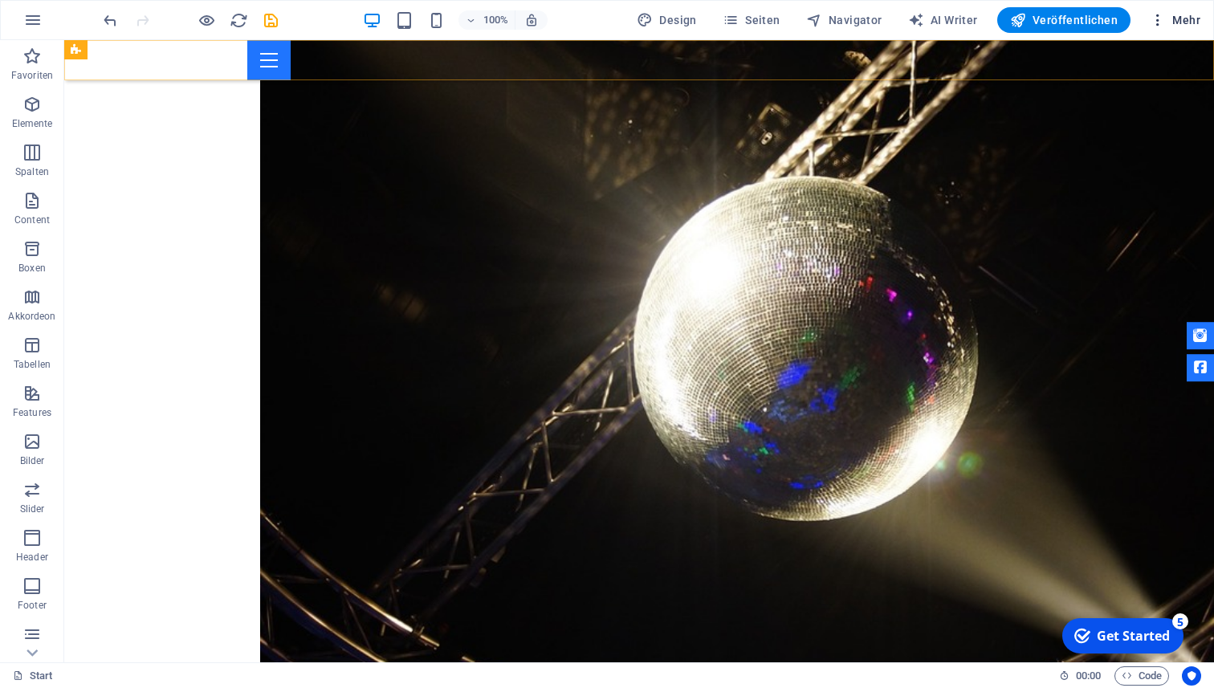
click at [1170, 22] on span "Mehr" at bounding box center [1175, 20] width 51 height 16
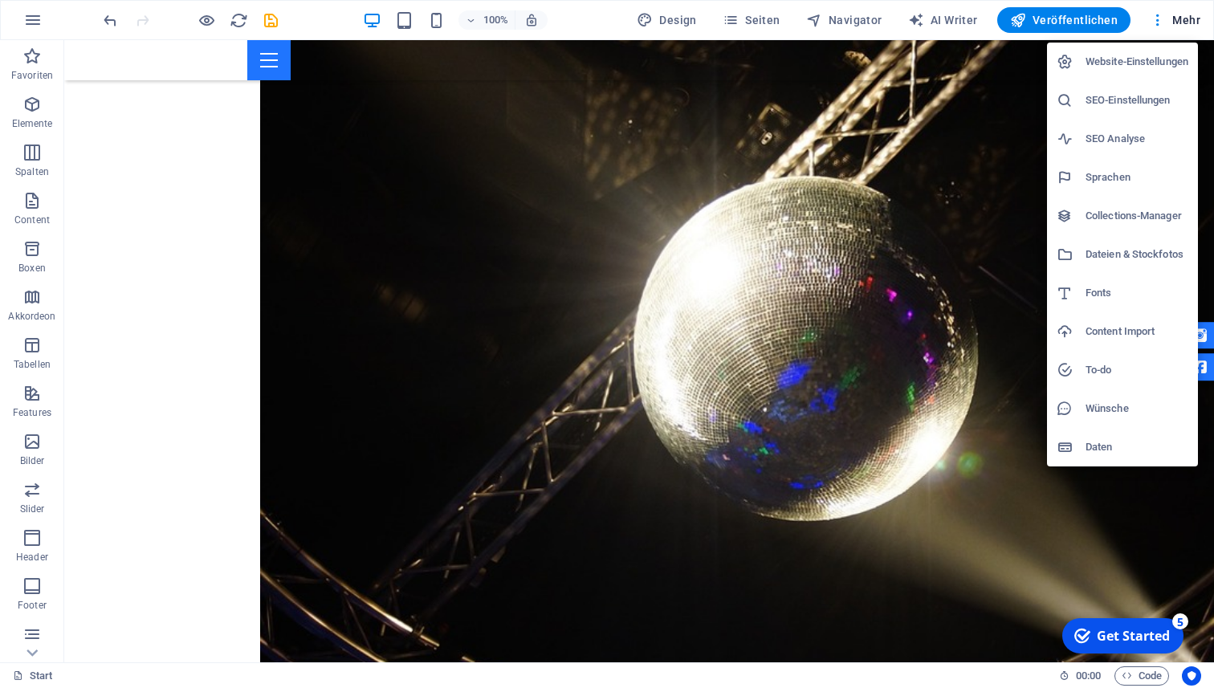
click at [1148, 303] on li "Fonts" at bounding box center [1122, 293] width 151 height 39
select select "popularity"
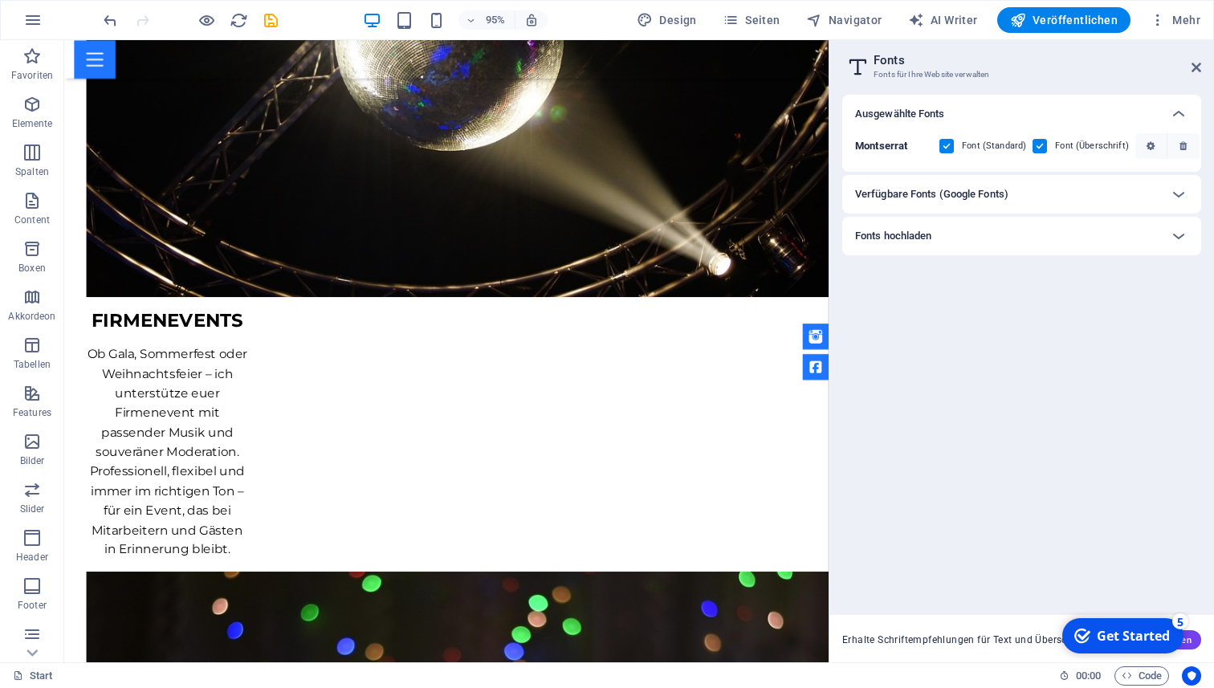
click at [1188, 49] on header "Fonts Fonts für Ihre Website verwalten" at bounding box center [1023, 61] width 356 height 42
click at [1202, 71] on aside "Fonts Fonts für Ihre Website verwalten Ausgewählte Fonts Montserrat Font (Stand…" at bounding box center [1020, 351] width 385 height 622
click at [1197, 71] on icon at bounding box center [1196, 67] width 10 height 13
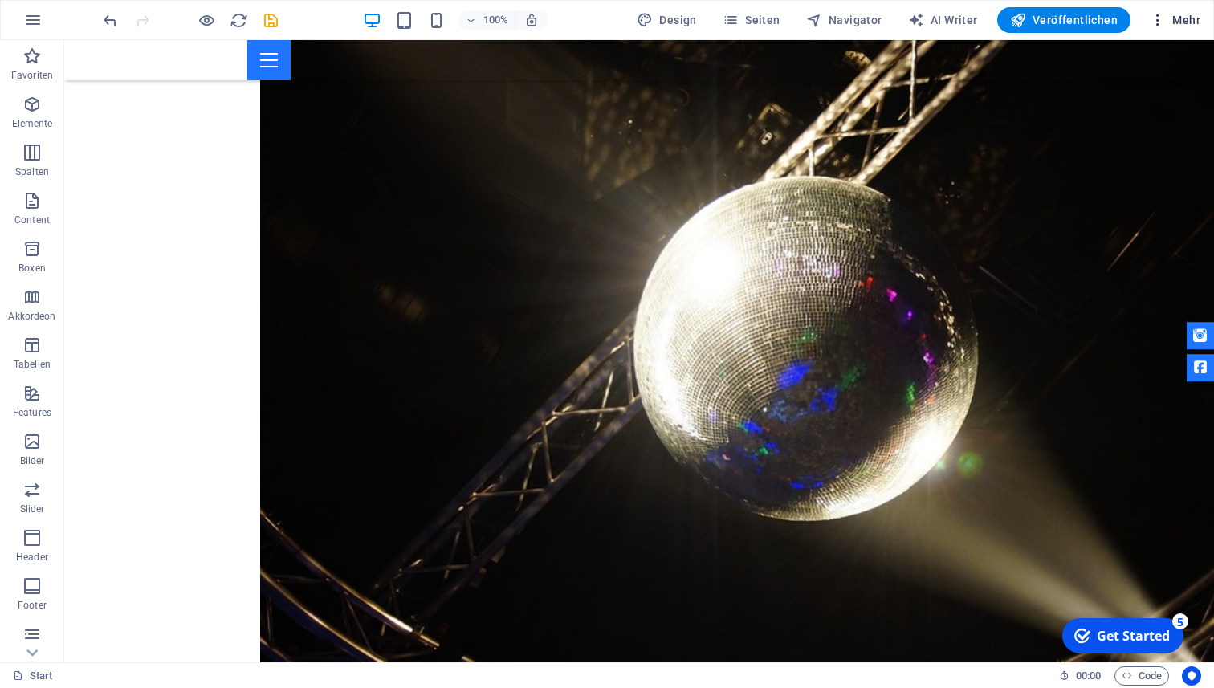
click at [1180, 22] on span "Mehr" at bounding box center [1175, 20] width 51 height 16
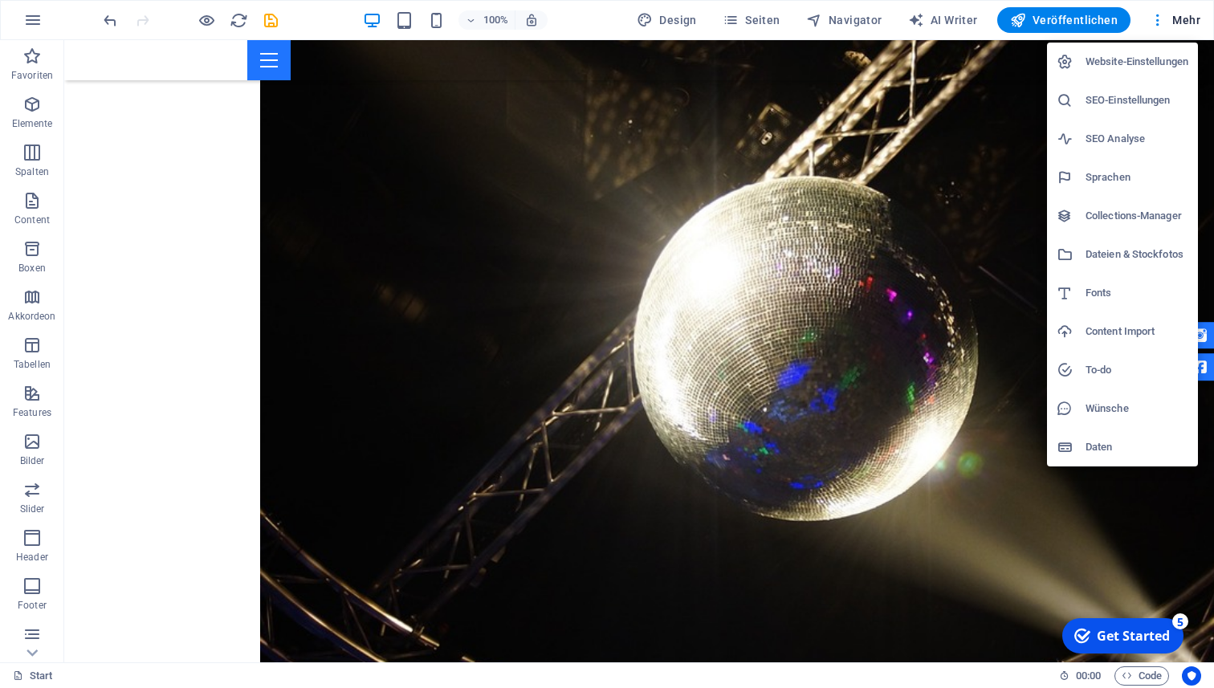
click at [1142, 133] on h6 "SEO Analyse" at bounding box center [1136, 138] width 103 height 19
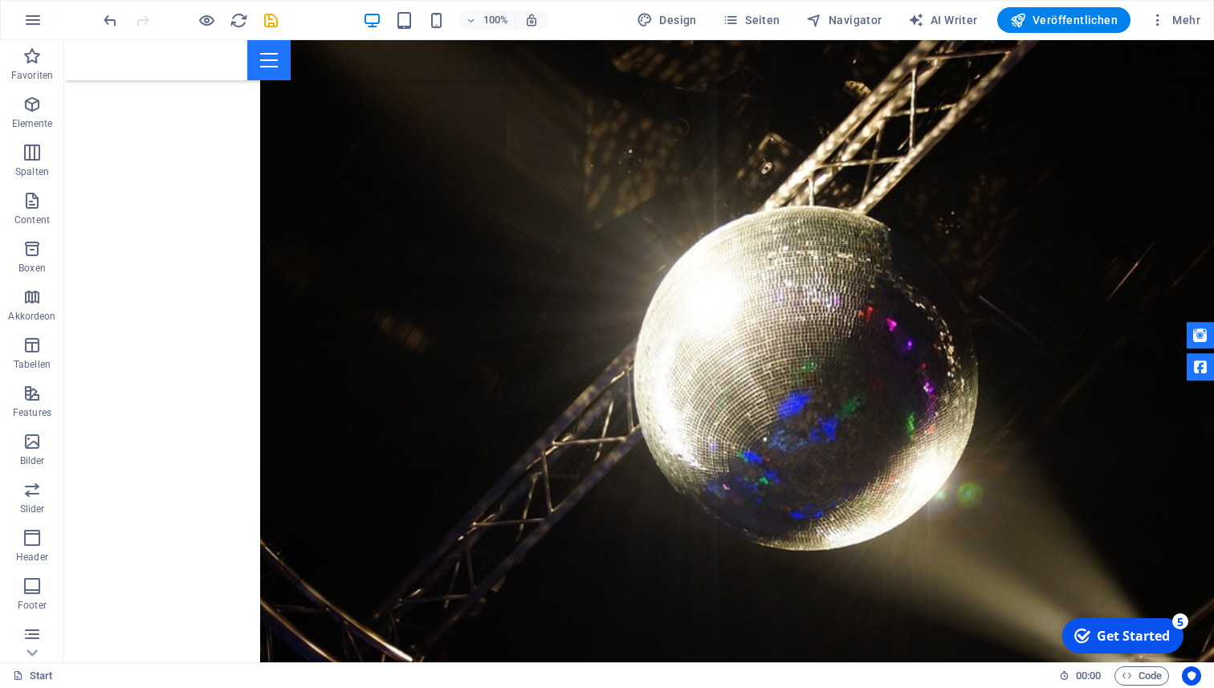
select select "[DOMAIN_NAME]"
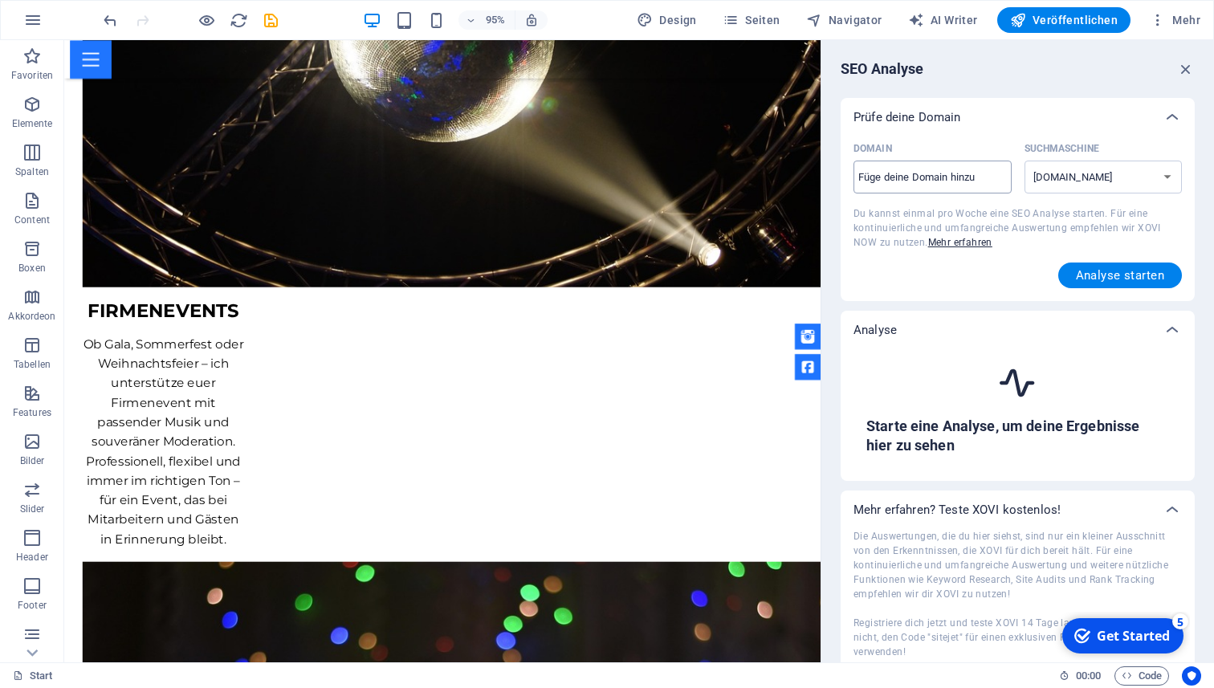
click at [993, 189] on input "Domain ​" at bounding box center [932, 178] width 158 height 26
click at [1047, 184] on select "[DOMAIN_NAME] [DOMAIN_NAME] [DOMAIN_NAME] [DOMAIN_NAME] [DOMAIN_NAME] [DOMAIN_N…" at bounding box center [1103, 177] width 158 height 33
click at [921, 170] on input "Domain ​" at bounding box center [932, 178] width 158 height 26
type input "[DOMAIN_NAME]"
select select "[DOMAIN_NAME]"
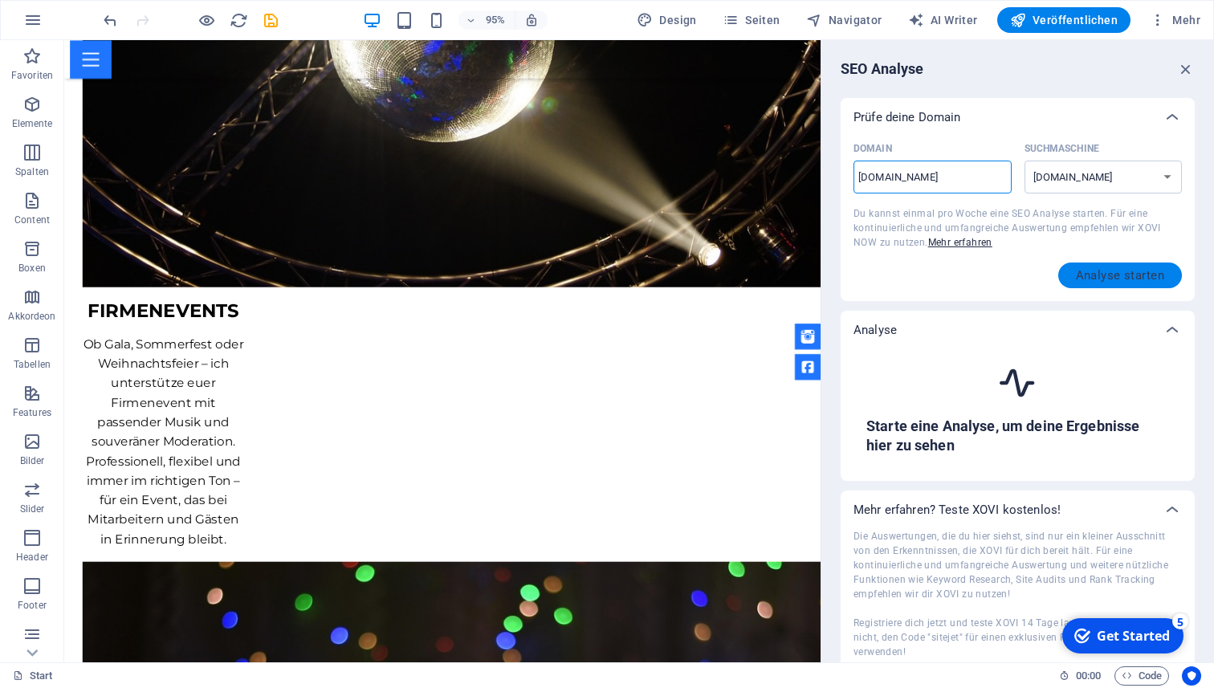
type input "[DOMAIN_NAME]"
click at [1076, 269] on span "Analyse starten" at bounding box center [1120, 275] width 88 height 13
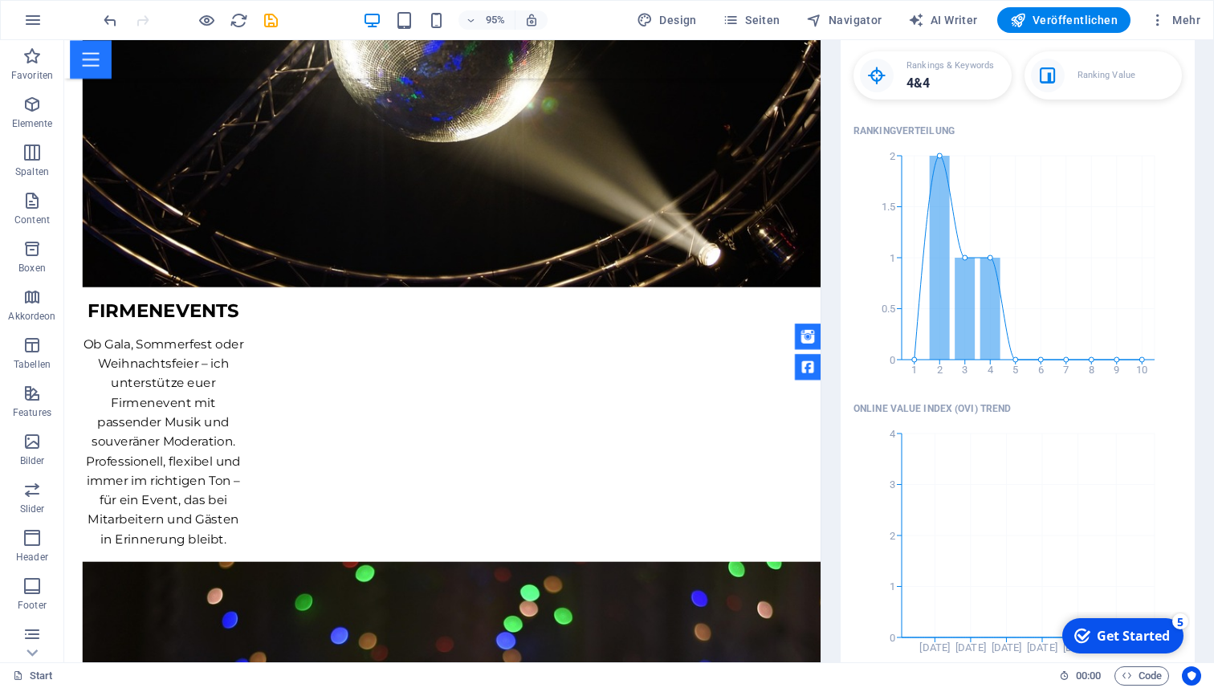
scroll to position [332, 0]
click at [1039, 96] on div "Ranking Value" at bounding box center [1103, 75] width 158 height 48
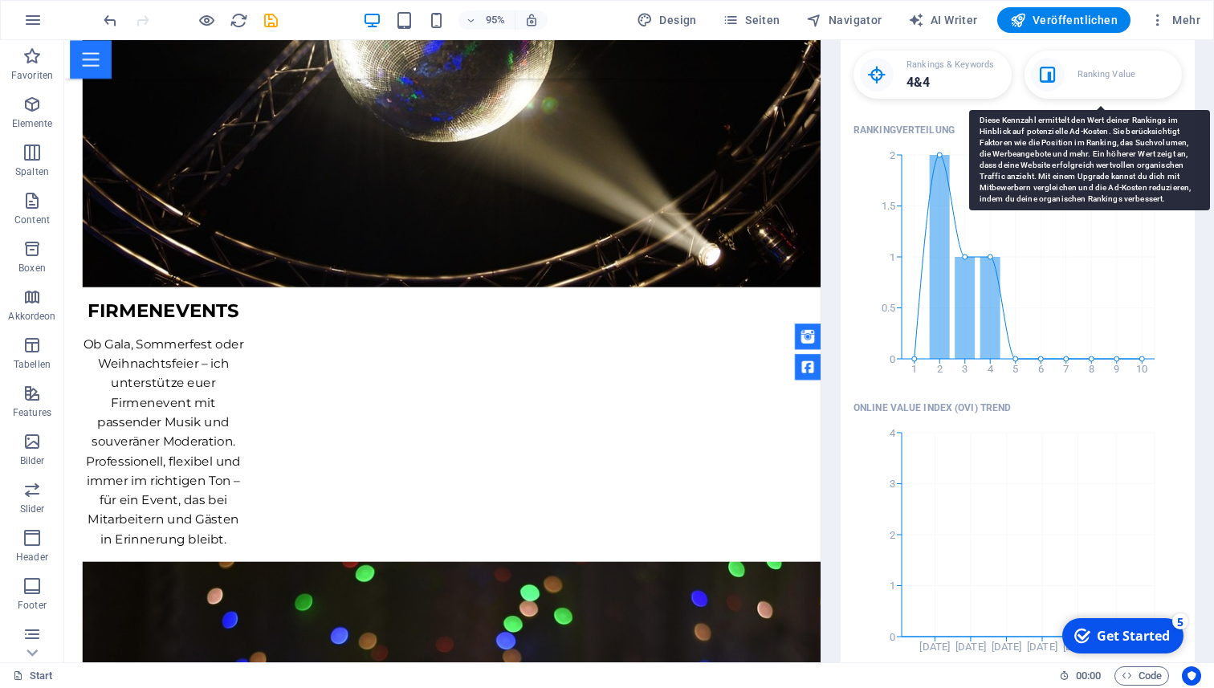
click at [1064, 77] on div "Ranking Value" at bounding box center [1103, 75] width 158 height 48
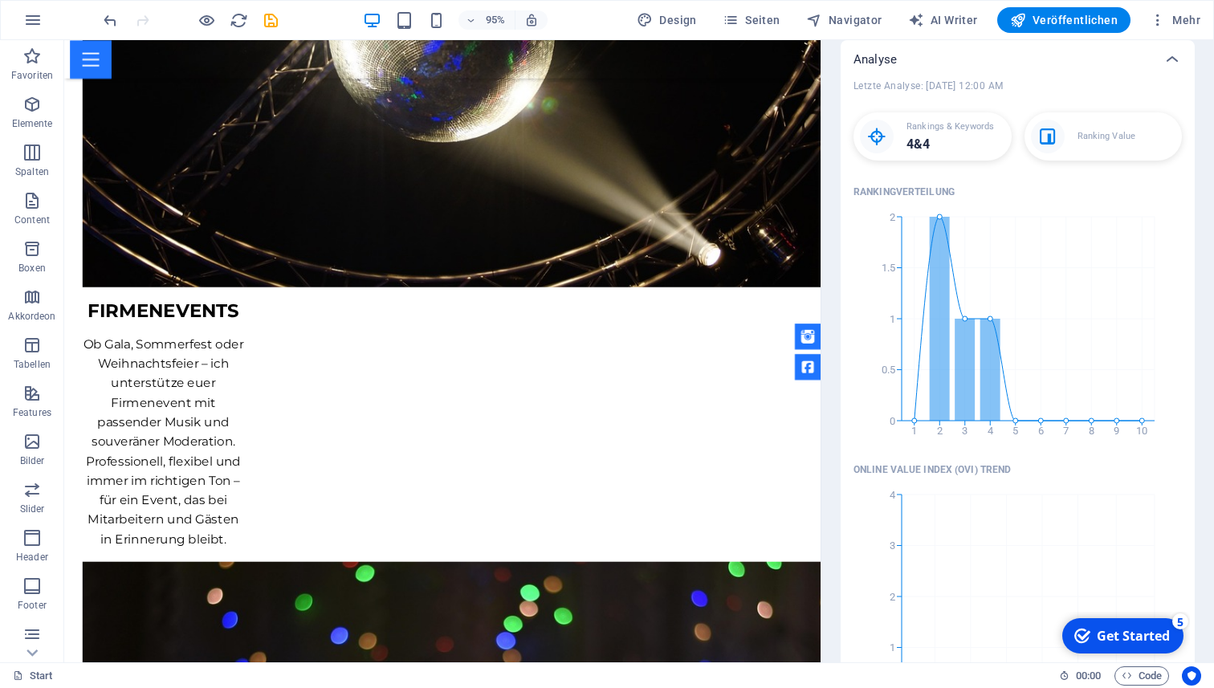
scroll to position [0, 0]
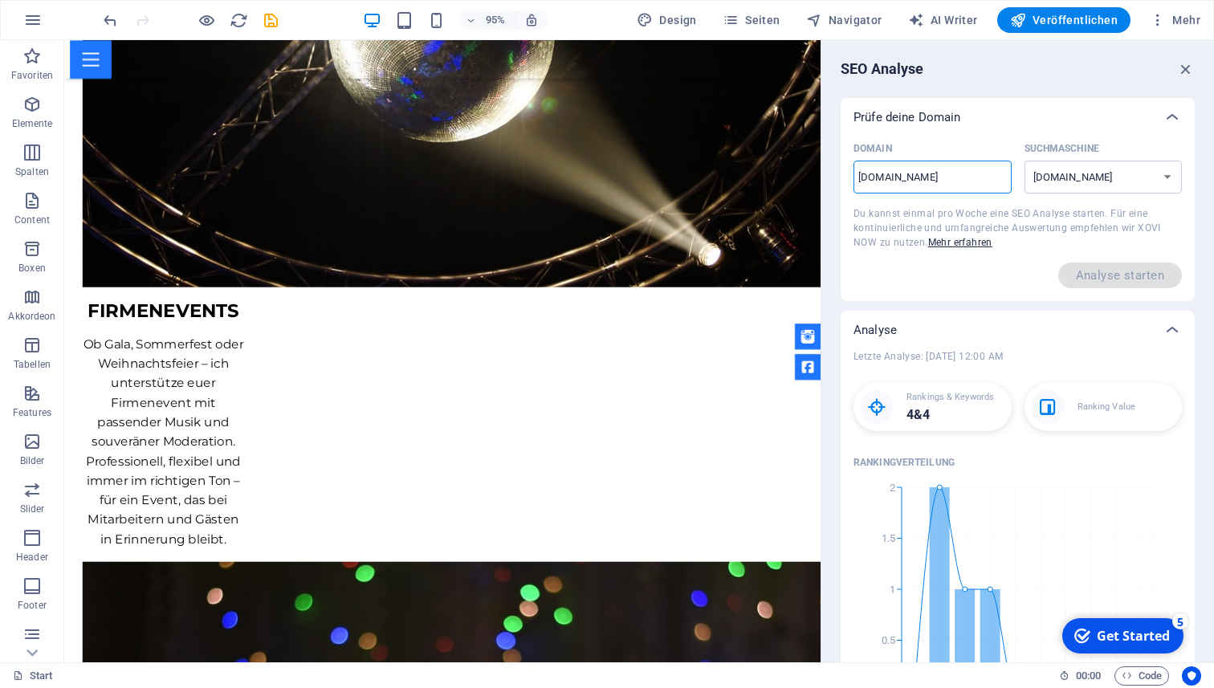
click at [975, 166] on input "[DOMAIN_NAME]" at bounding box center [932, 178] width 158 height 26
click at [1168, 121] on icon at bounding box center [1171, 117] width 19 height 19
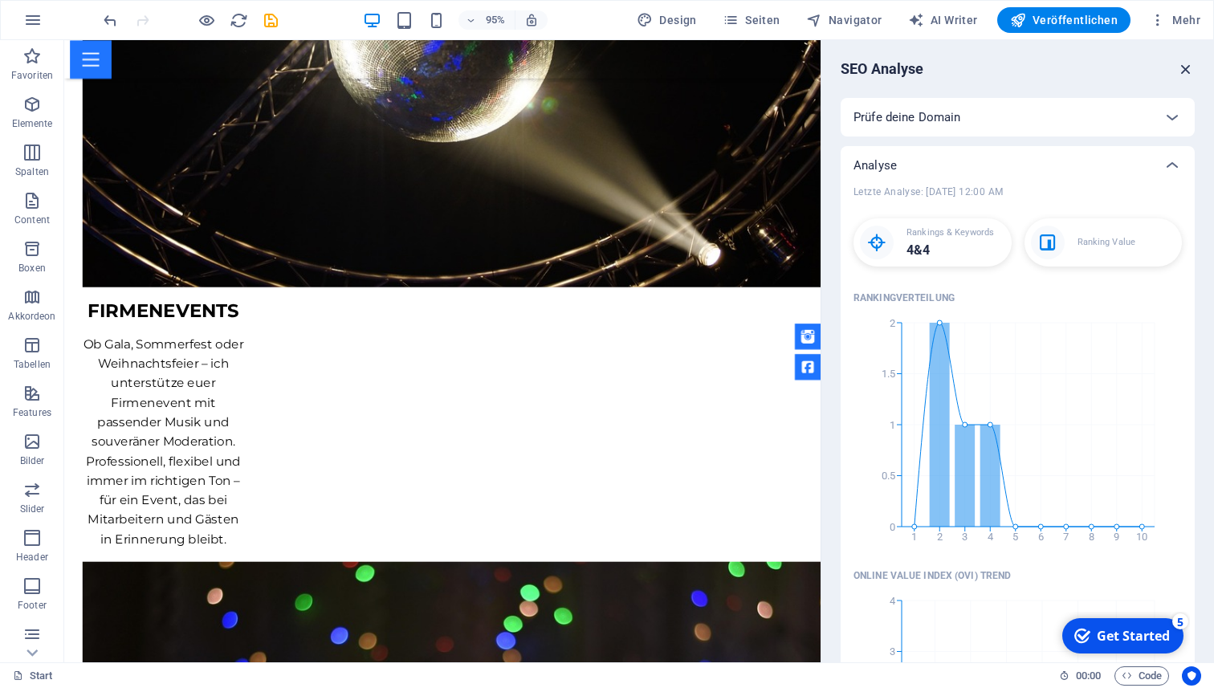
click at [1186, 68] on icon "button" at bounding box center [1186, 69] width 18 height 18
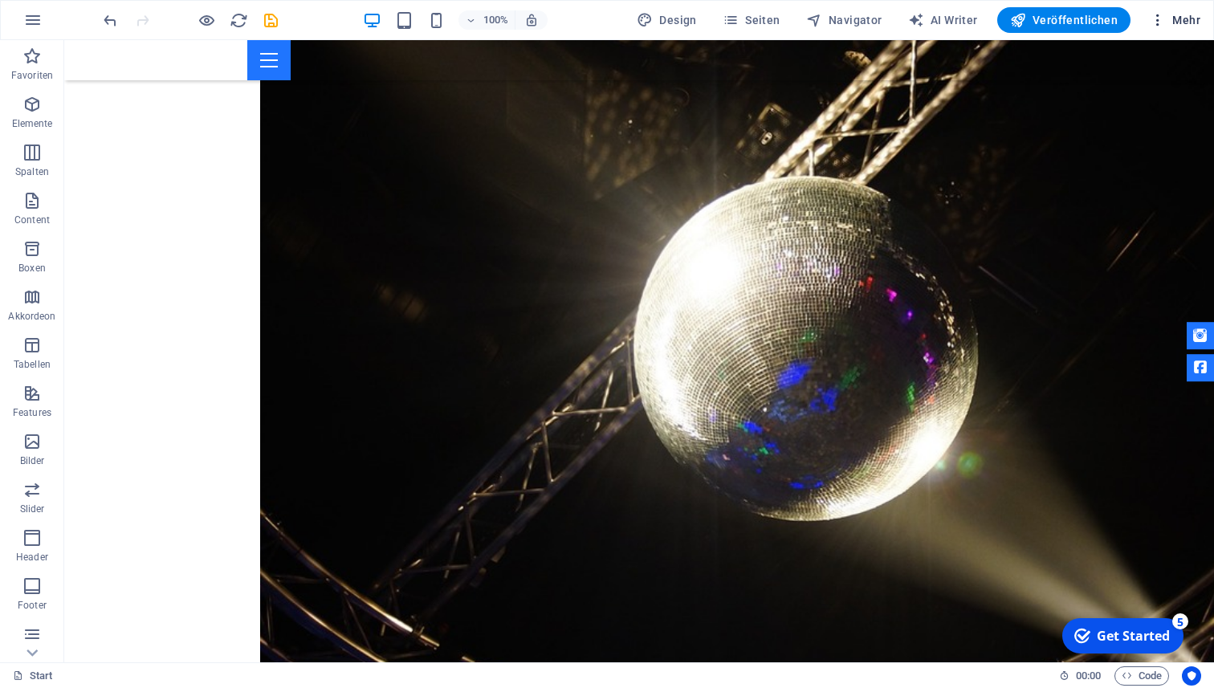
click at [1166, 18] on span "Mehr" at bounding box center [1175, 20] width 51 height 16
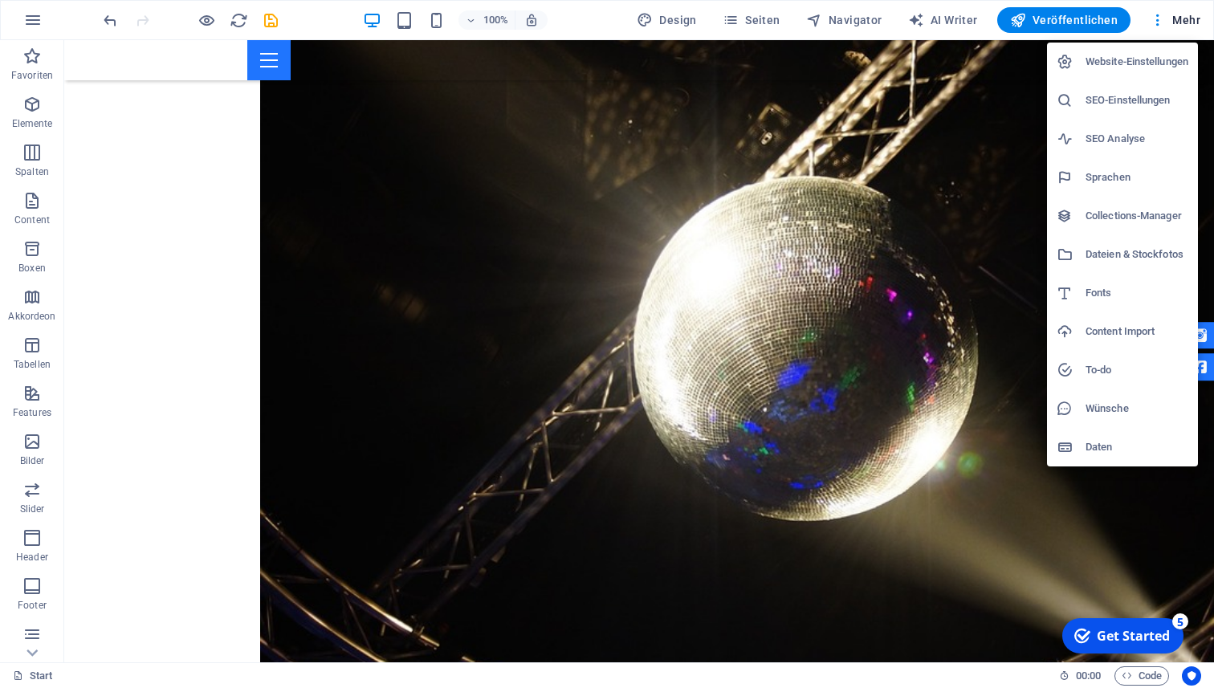
click at [1154, 103] on h6 "SEO-Einstellungen" at bounding box center [1136, 100] width 103 height 19
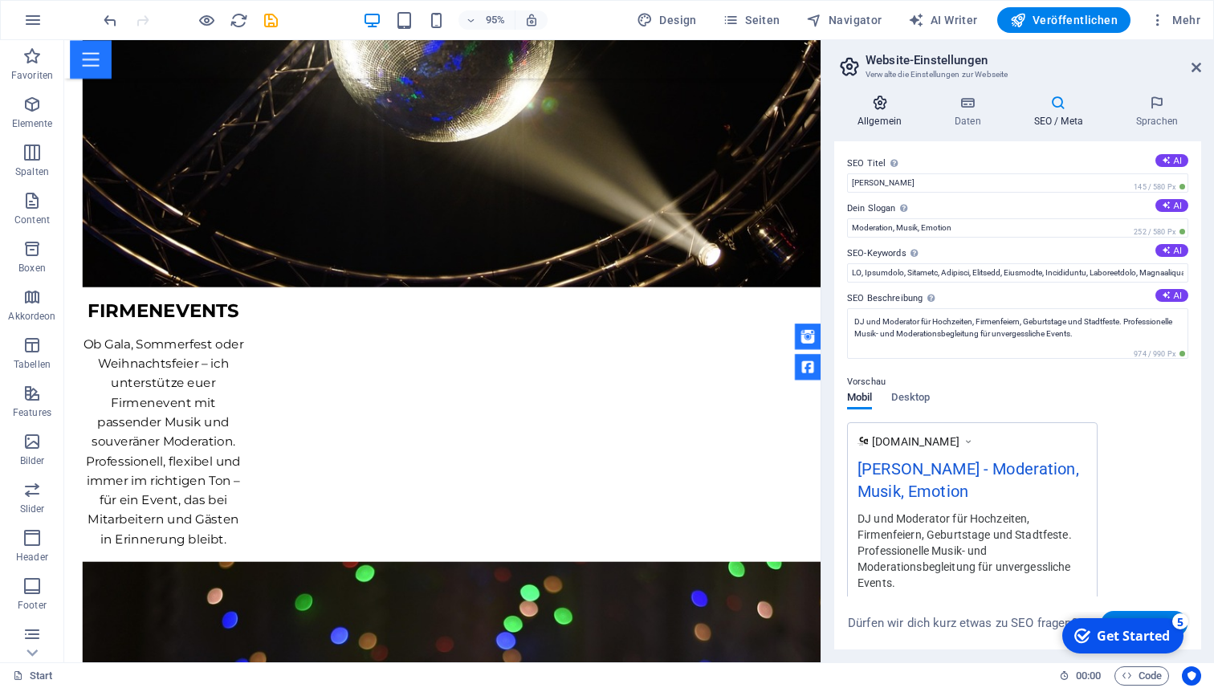
click at [891, 113] on h4 "Allgemein" at bounding box center [882, 112] width 97 height 34
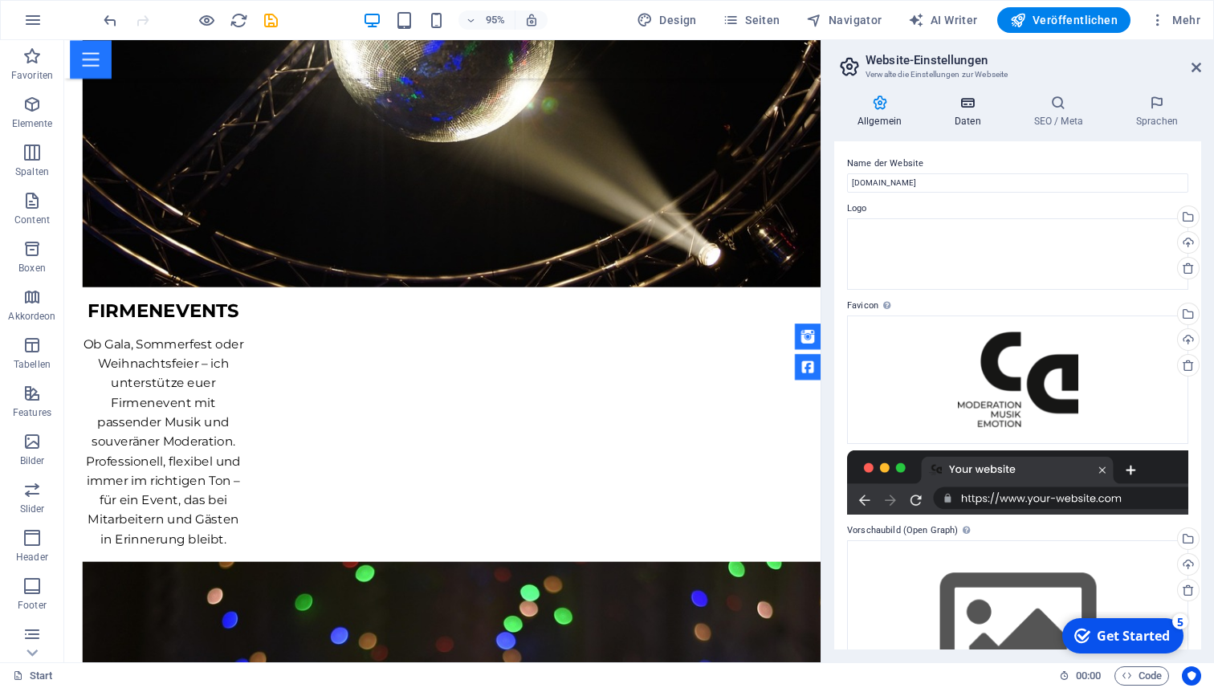
click at [933, 118] on h4 "Daten" at bounding box center [970, 112] width 79 height 34
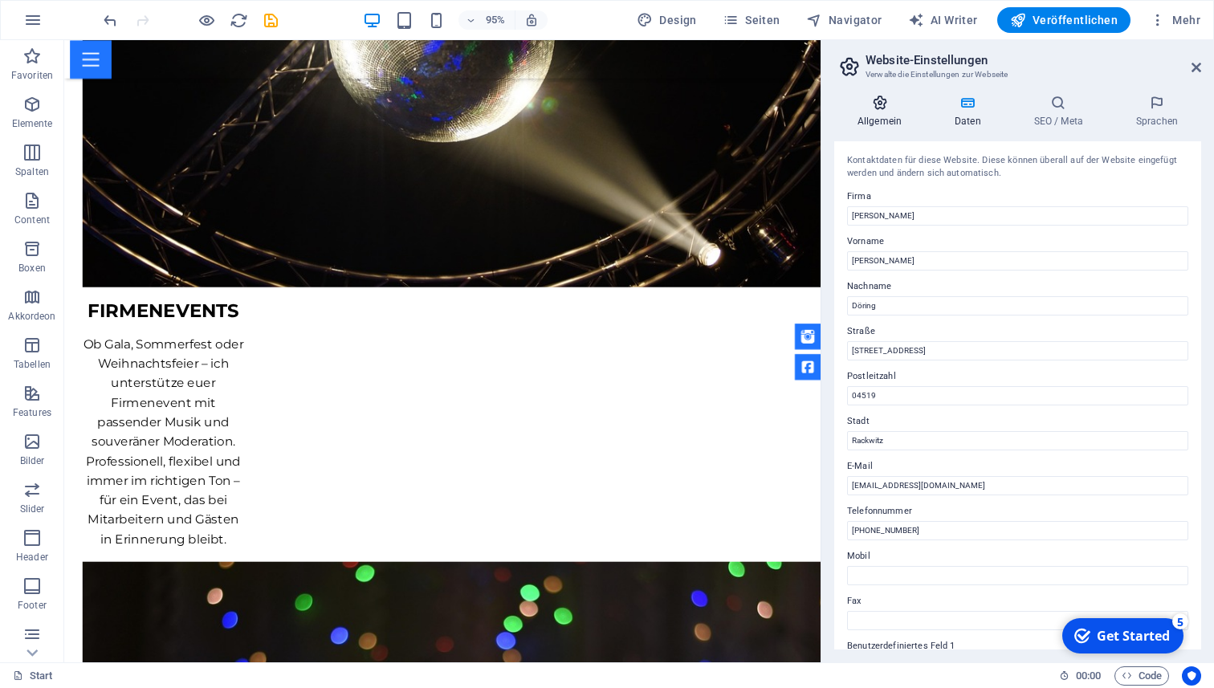
click at [878, 112] on h4 "Allgemein" at bounding box center [882, 112] width 97 height 34
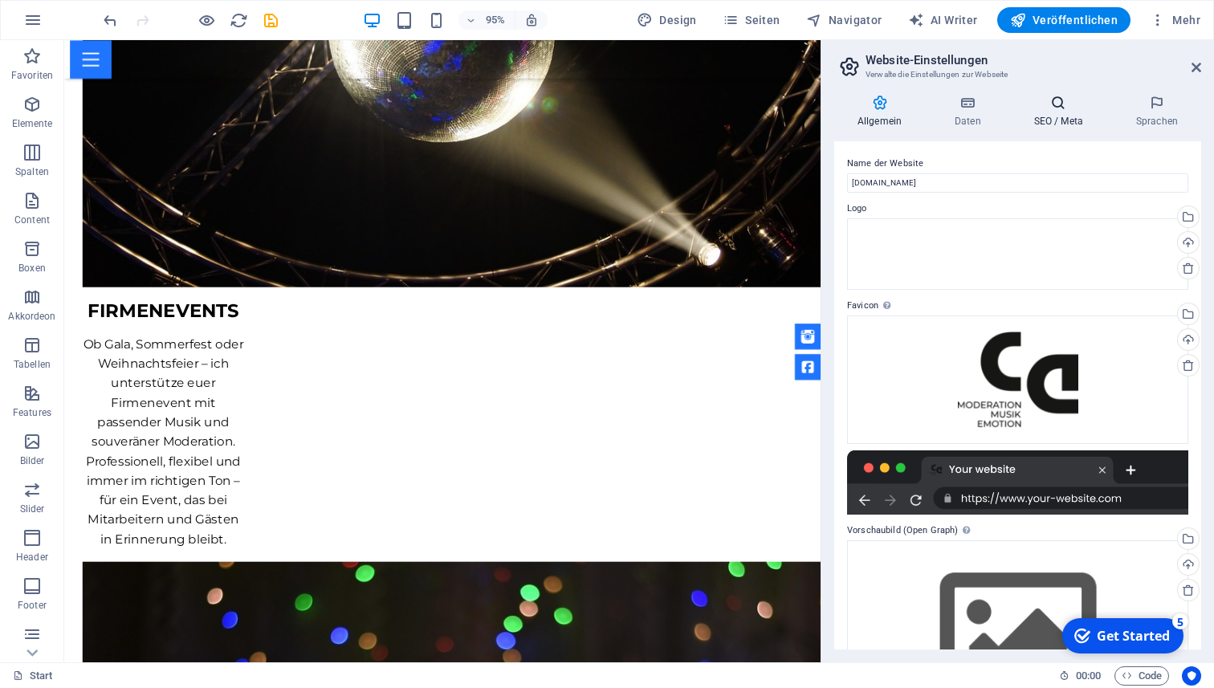
click at [1063, 102] on icon at bounding box center [1059, 103] width 96 height 16
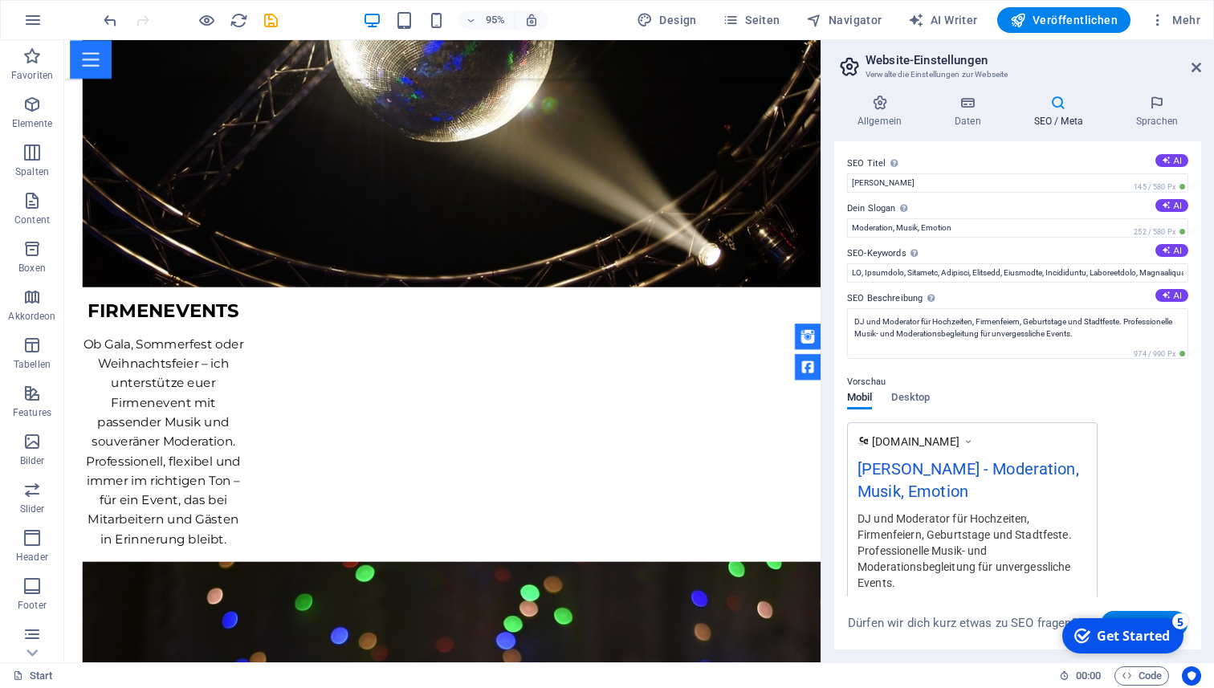
click at [1147, 86] on div "Allgemein Daten SEO / Meta Sprachen Name der Website [DOMAIN_NAME] Logo Ziehe D…" at bounding box center [1017, 372] width 393 height 580
click at [1147, 97] on icon at bounding box center [1157, 103] width 88 height 16
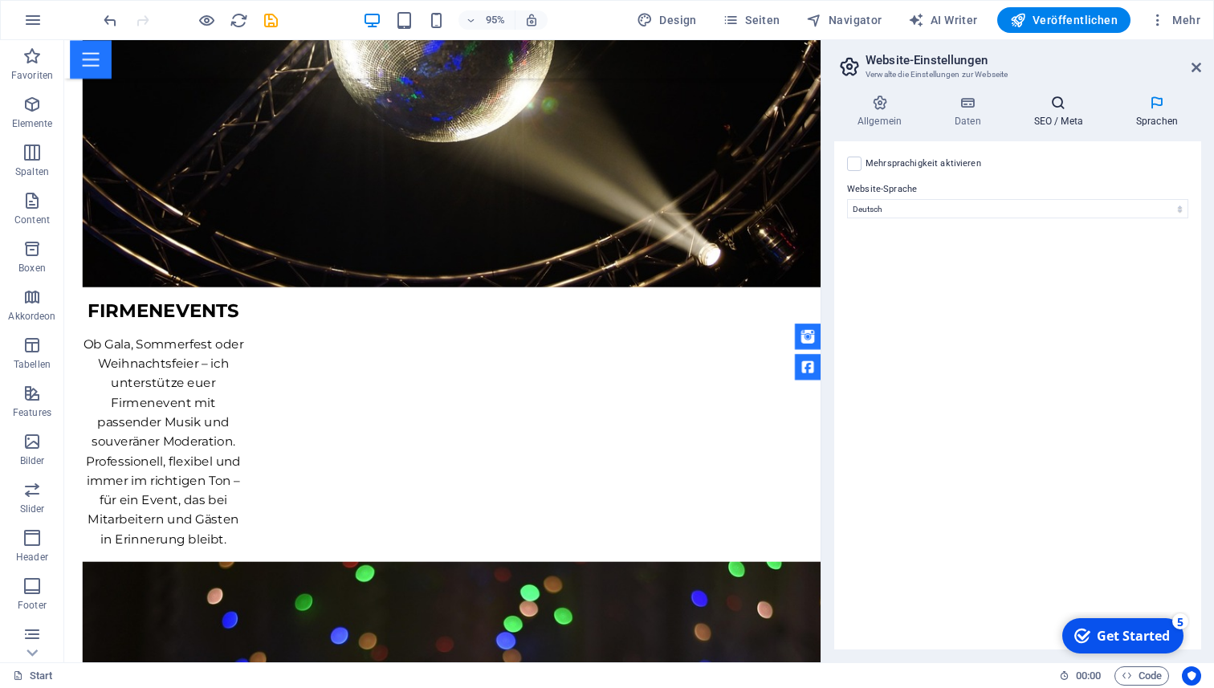
click at [1089, 101] on icon at bounding box center [1059, 103] width 96 height 16
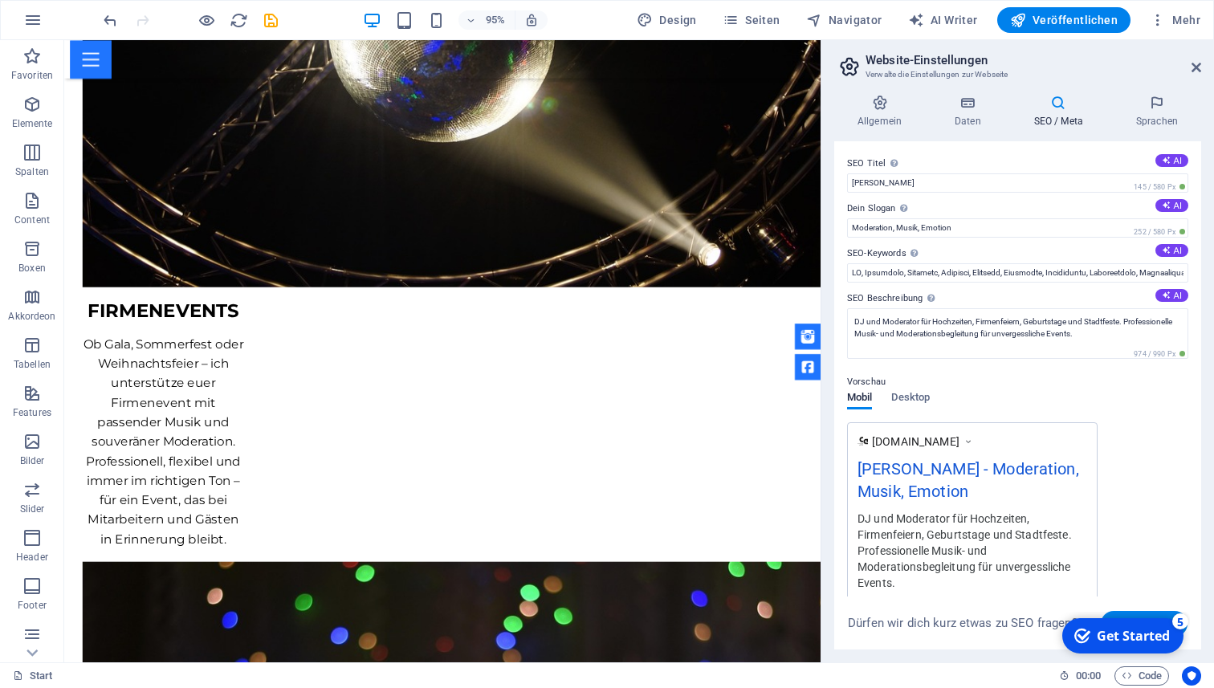
scroll to position [222, 0]
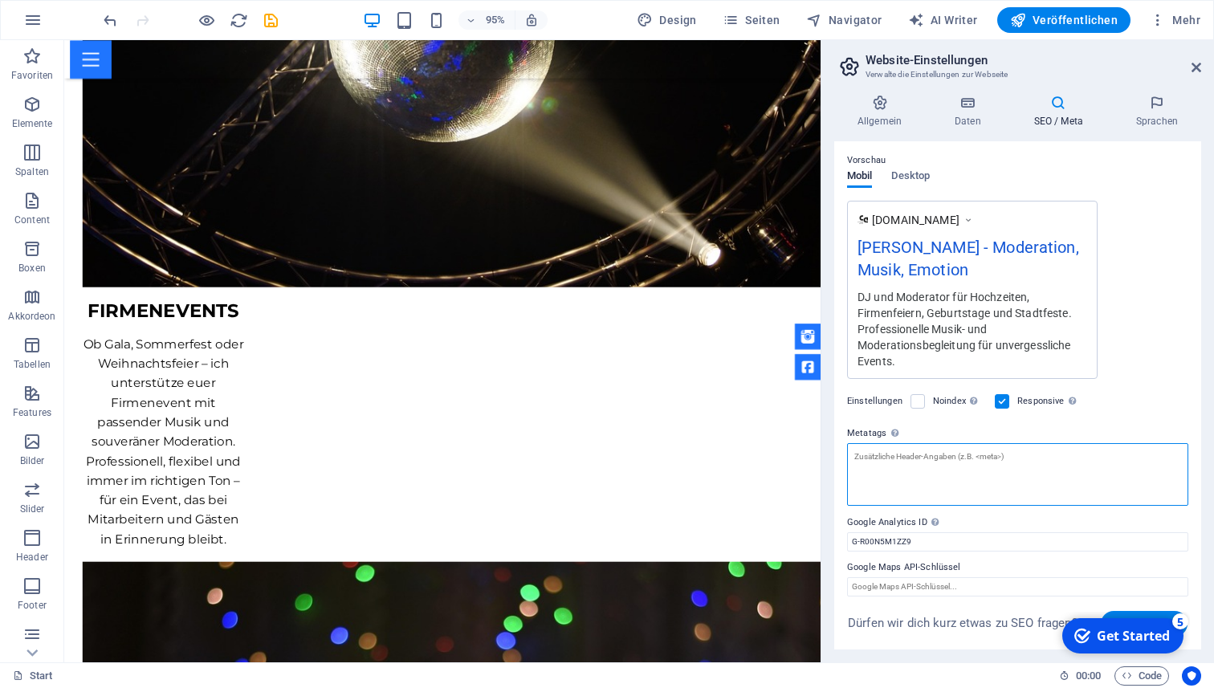
click at [1005, 457] on textarea "Metatags Hier kannst du individuellen HTML-Code innerhalb des Tags einfügen. Be…" at bounding box center [1017, 474] width 341 height 63
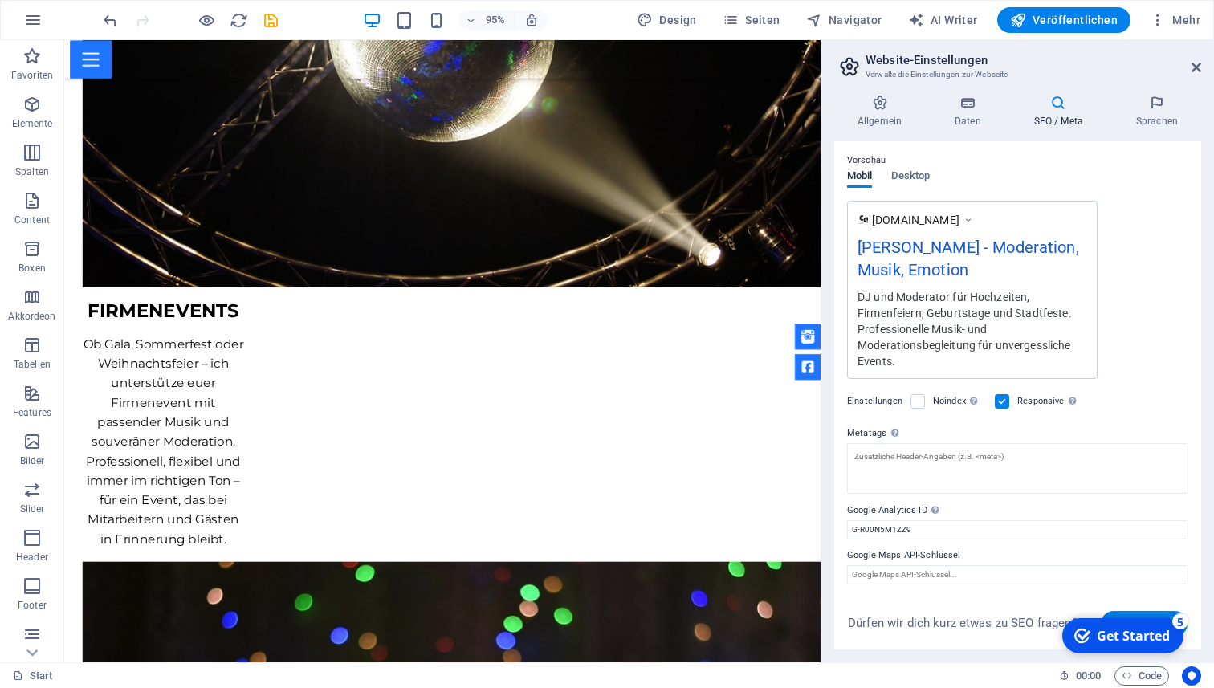
click at [1142, 611] on span "Teilnehmen" at bounding box center [1143, 624] width 61 height 26
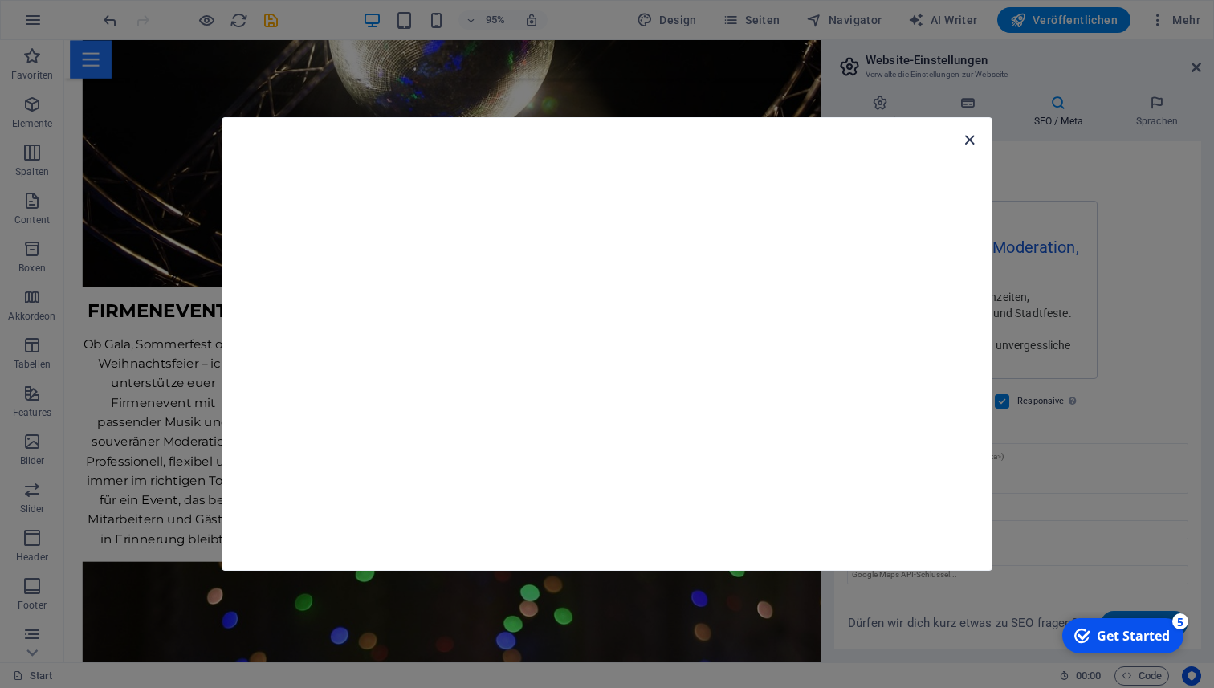
click at [973, 135] on icon "button" at bounding box center [969, 140] width 18 height 18
